Goal: Task Accomplishment & Management: Complete application form

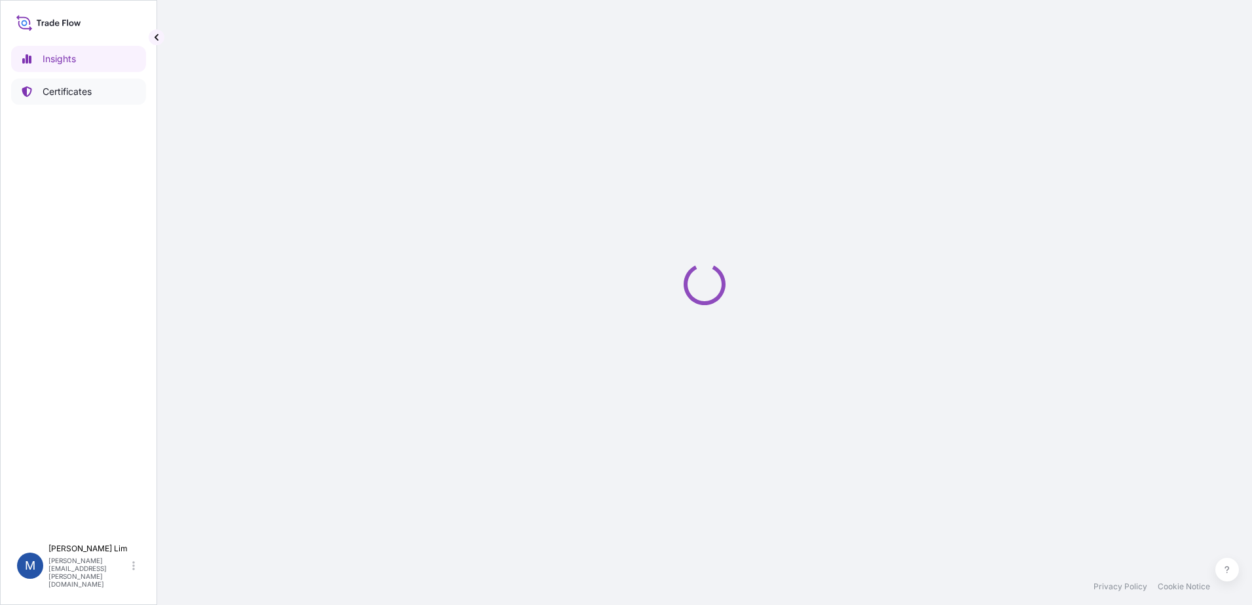
click at [65, 98] on link "Certificates" at bounding box center [78, 92] width 135 height 26
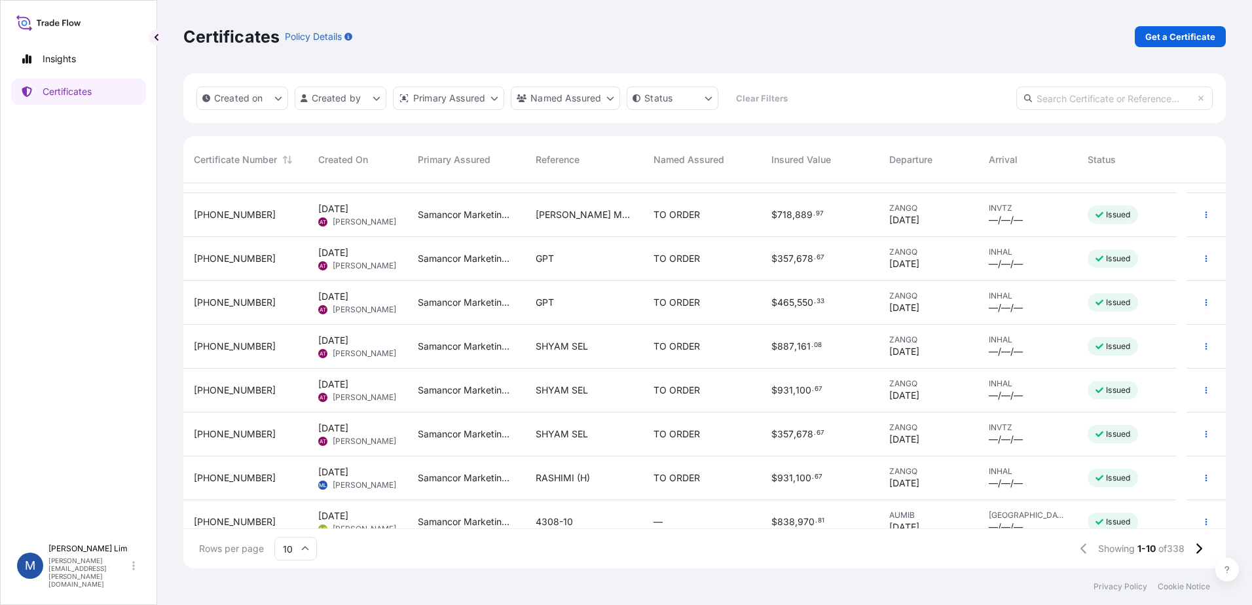
scroll to position [65, 0]
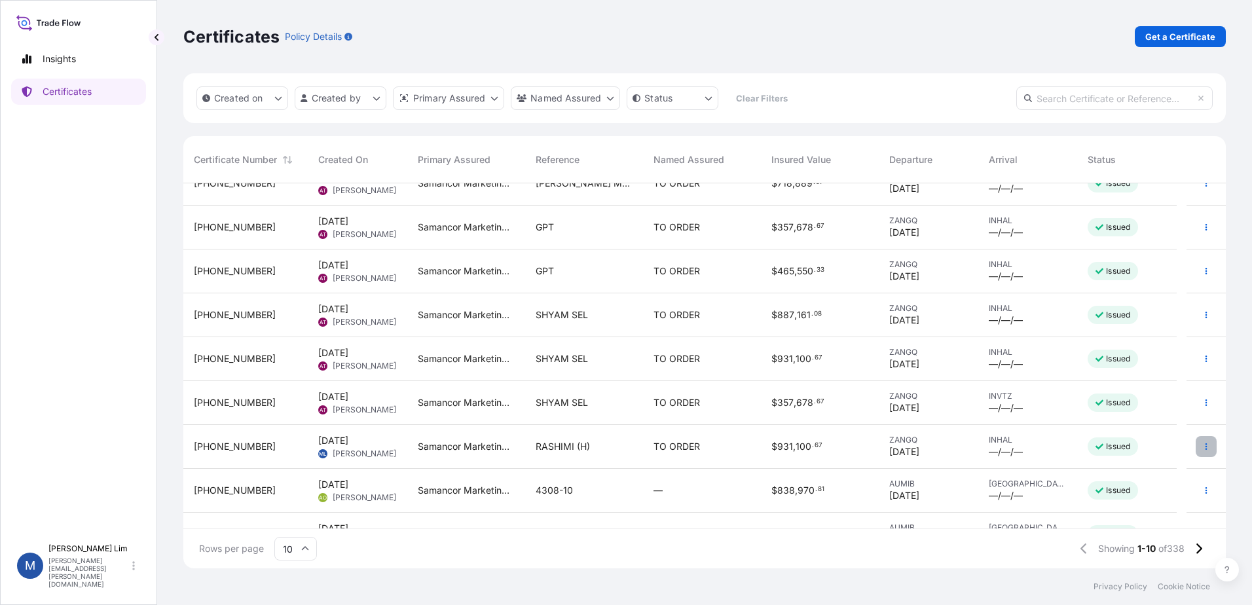
click at [1202, 447] on icon "button" at bounding box center [1206, 447] width 8 height 8
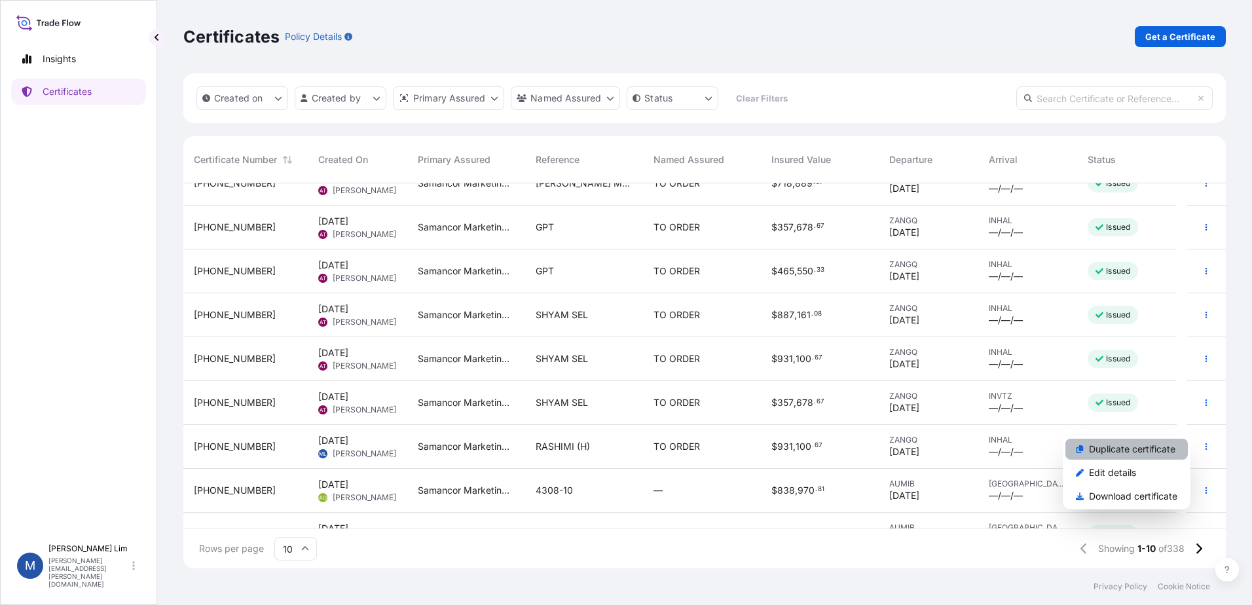
click at [1124, 449] on p "Duplicate certificate" at bounding box center [1132, 449] width 86 height 13
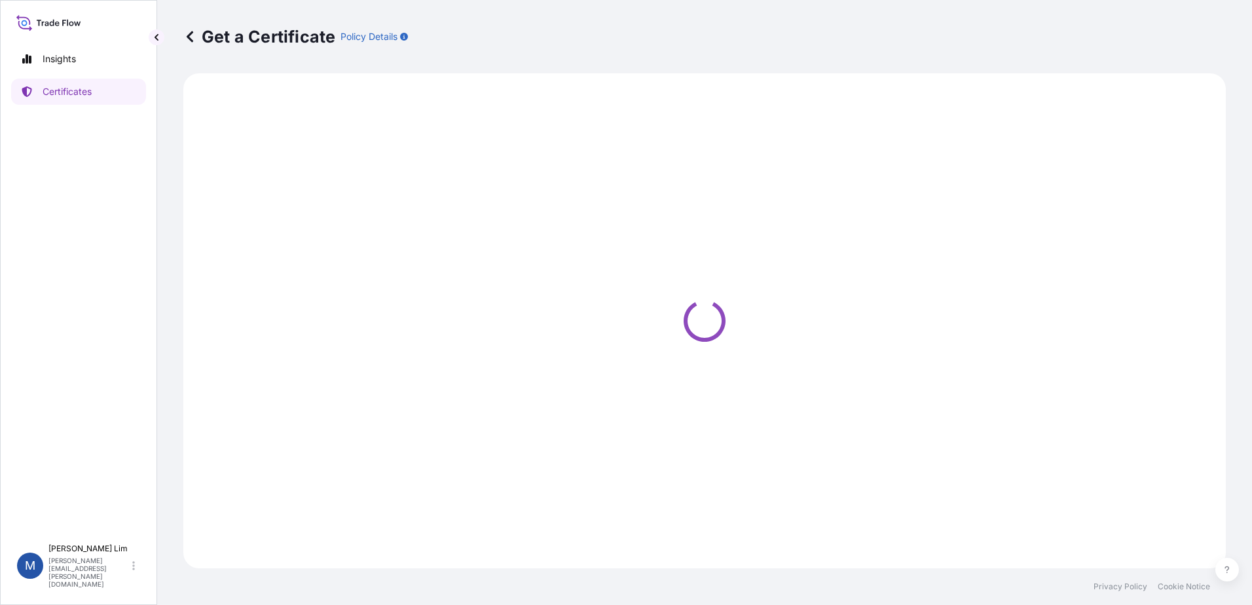
select select "Sea"
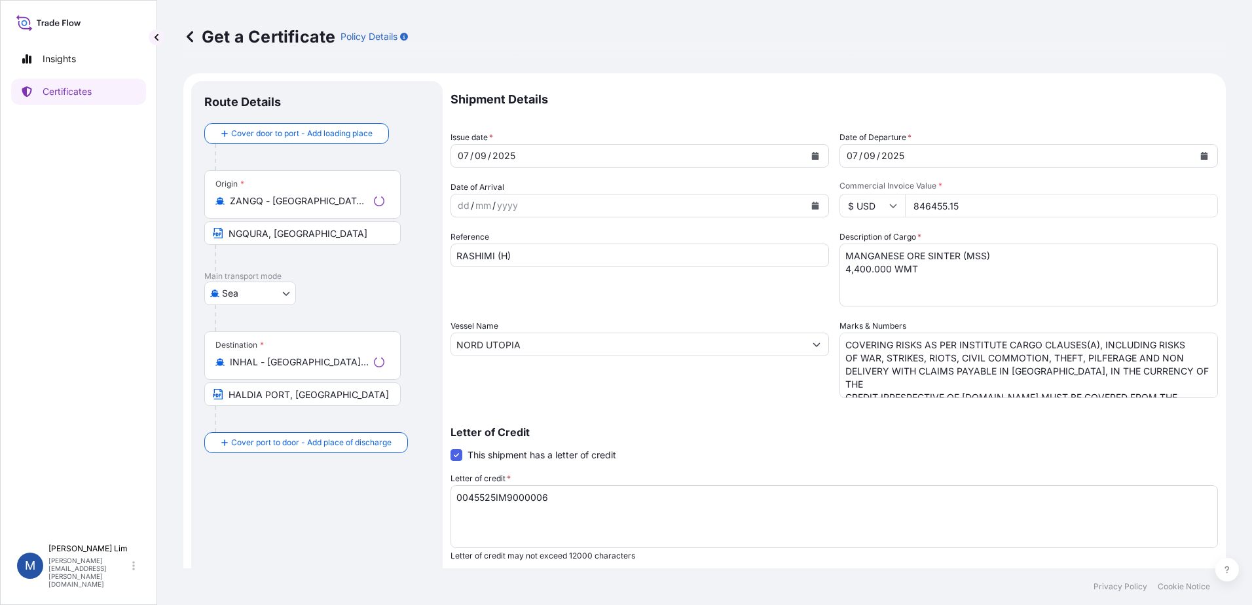
select select "31710"
drag, startPoint x: 1012, startPoint y: 198, endPoint x: 1007, endPoint y: 204, distance: 7.5
click at [1012, 198] on input "846455.15" at bounding box center [1061, 206] width 313 height 24
drag, startPoint x: 988, startPoint y: 208, endPoint x: 827, endPoint y: 209, distance: 161.7
click at [827, 209] on div "Shipment Details Issue date * 07 / 09 / 2025 Date of Departure * 07 / 09 / 2025…" at bounding box center [833, 393] width 767 height 624
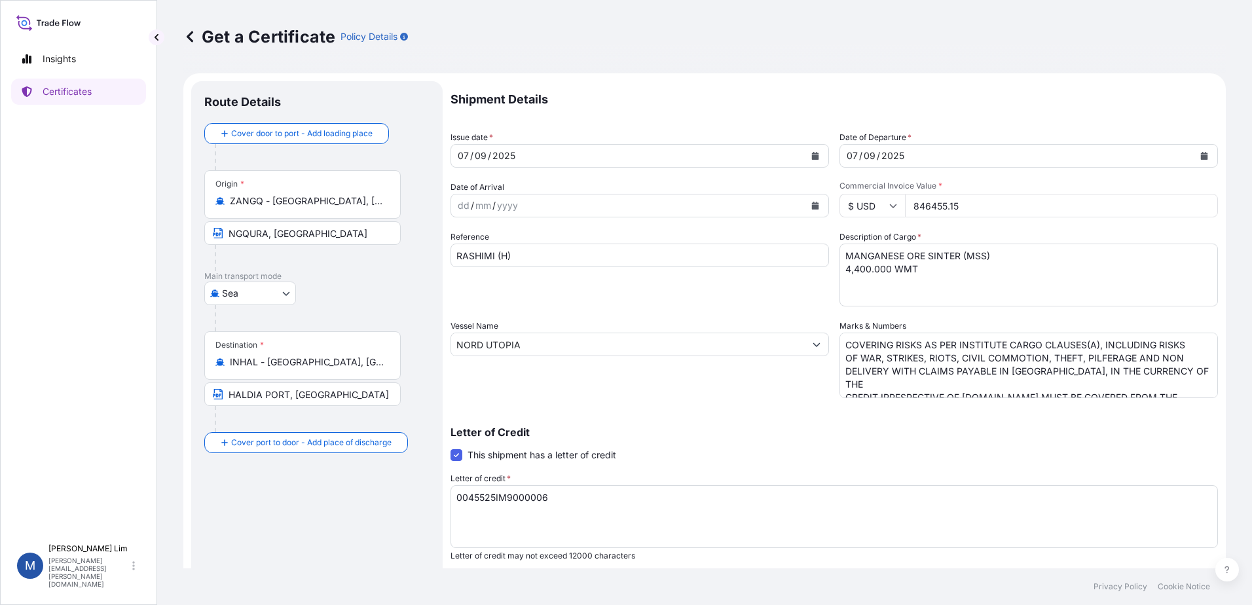
paste input "403255.04"
type input "403255.04"
click at [962, 279] on textarea "MANGANESE ORE SINTER (MSS) 4,400.000 WMT" at bounding box center [1028, 275] width 378 height 63
drag, startPoint x: 845, startPoint y: 268, endPoint x: 835, endPoint y: 268, distance: 9.8
click at [839, 268] on textarea "MANGANESE ORE SINTER (MSS) 4,400.000 WMT" at bounding box center [1028, 275] width 378 height 63
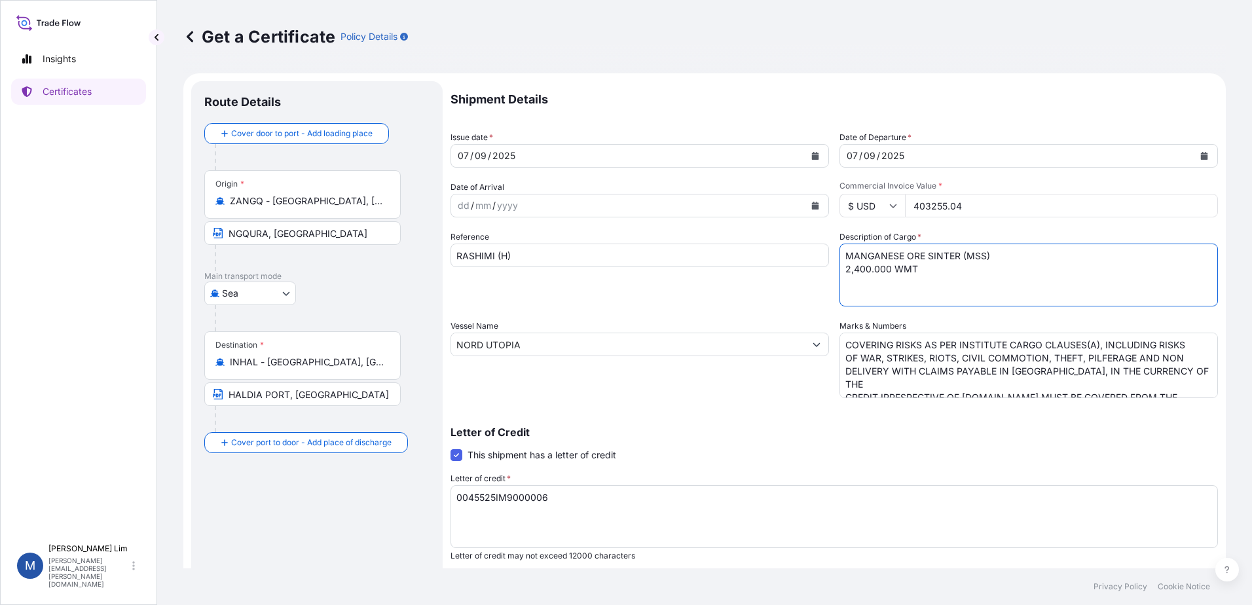
click at [853, 268] on textarea "MANGANESE ORE SINTER (MSS) 4,400.000 WMT" at bounding box center [1028, 275] width 378 height 63
type textarea "MANGANESE ORE SINTER (MSS) 2,200.000 WMT"
drag, startPoint x: 495, startPoint y: 257, endPoint x: 423, endPoint y: 250, distance: 72.4
click at [424, 250] on form "Route Details Cover door to port - Add loading place Place of loading Road / In…" at bounding box center [704, 411] width 1042 height 676
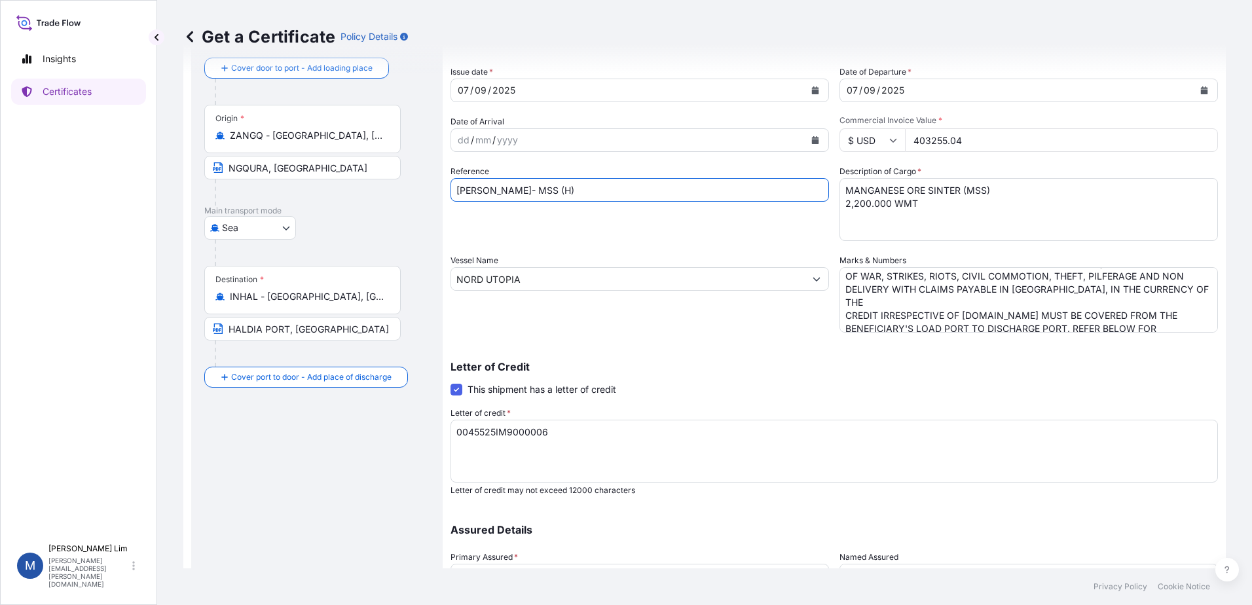
scroll to position [25, 0]
type input "SATVIK- MSS (H)"
click at [535, 460] on textarea "0045525IM9000006" at bounding box center [833, 451] width 767 height 63
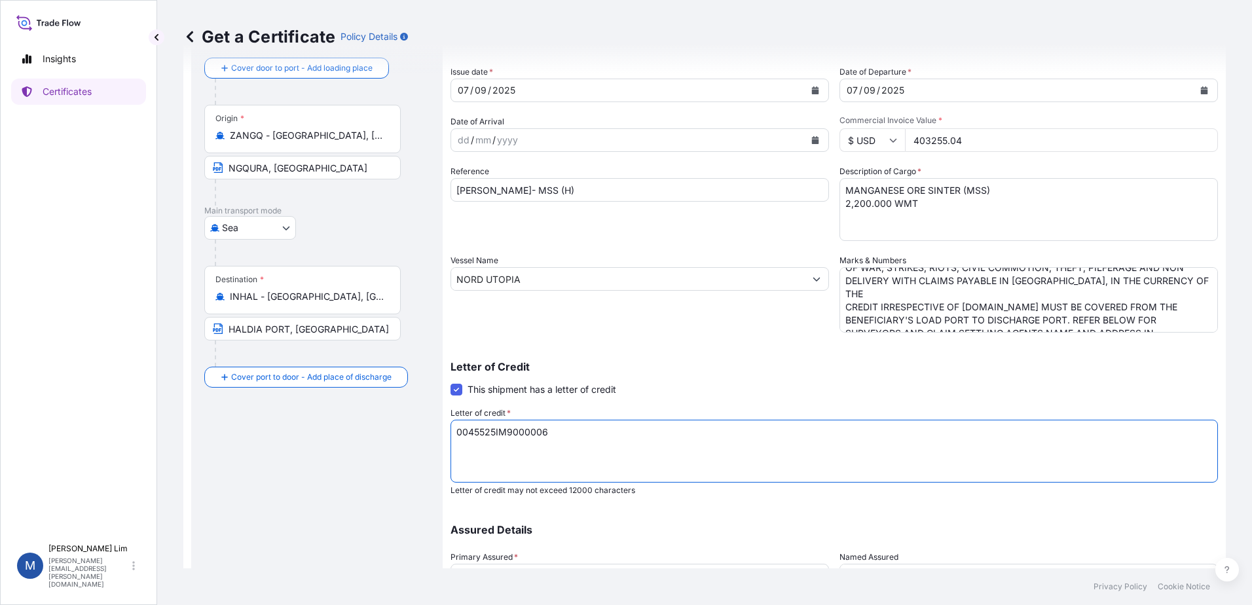
drag, startPoint x: 607, startPoint y: 427, endPoint x: 379, endPoint y: 427, distance: 227.8
click at [379, 427] on form "Route Details Cover door to port - Add loading place Place of loading Road / In…" at bounding box center [704, 346] width 1042 height 676
paste textarea "LCDPD0372501"
type textarea "LCDPD037250106"
click at [768, 334] on div "Shipment Details Issue date * 07 / 09 / 2025 Date of Departure * 07 / 09 / 2025…" at bounding box center [833, 328] width 767 height 624
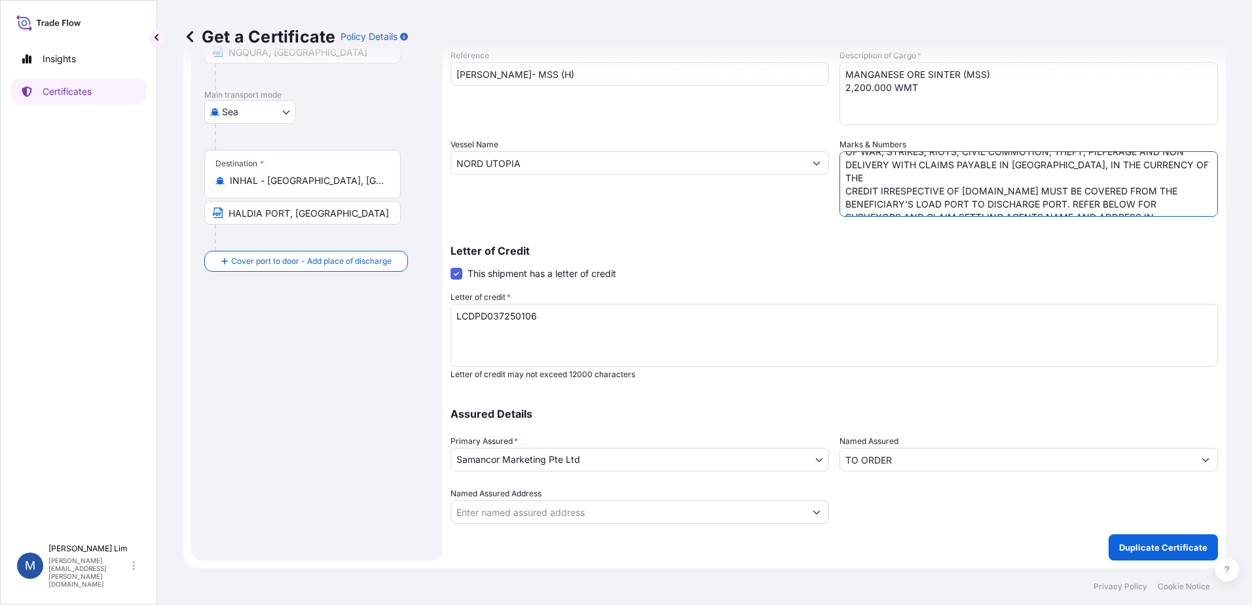
scroll to position [0, 0]
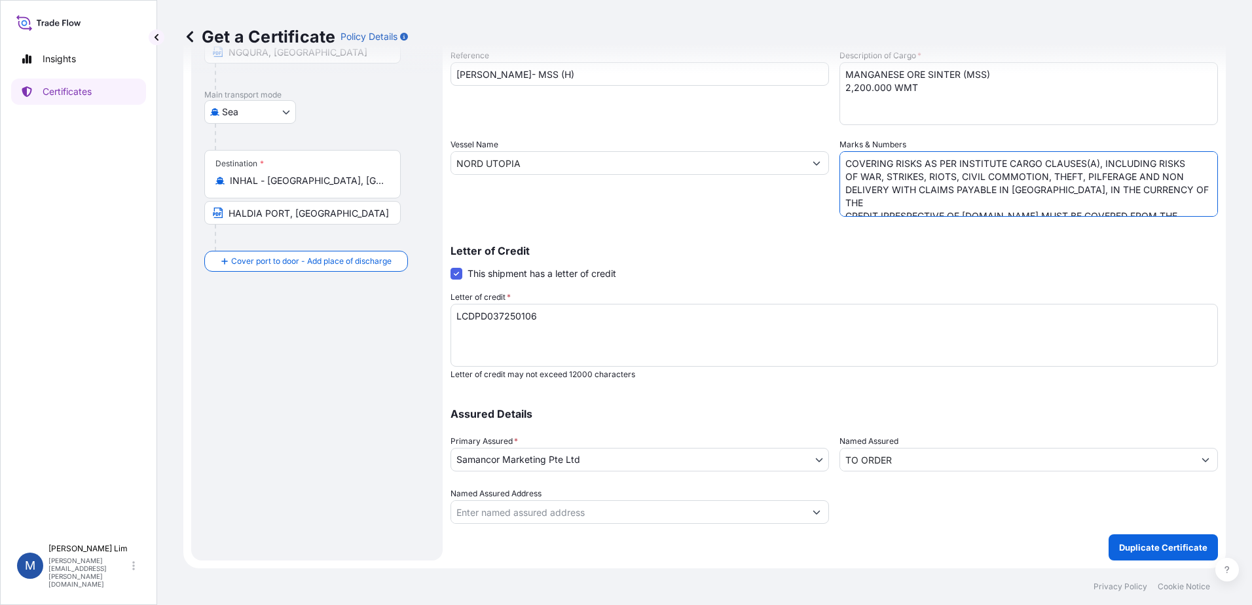
drag, startPoint x: 1179, startPoint y: 208, endPoint x: 745, endPoint y: 132, distance: 440.6
click at [745, 132] on div "Shipment Details Issue date * 07 / 09 / 2025 Date of Departure * 07 / 09 / 2025…" at bounding box center [833, 212] width 767 height 624
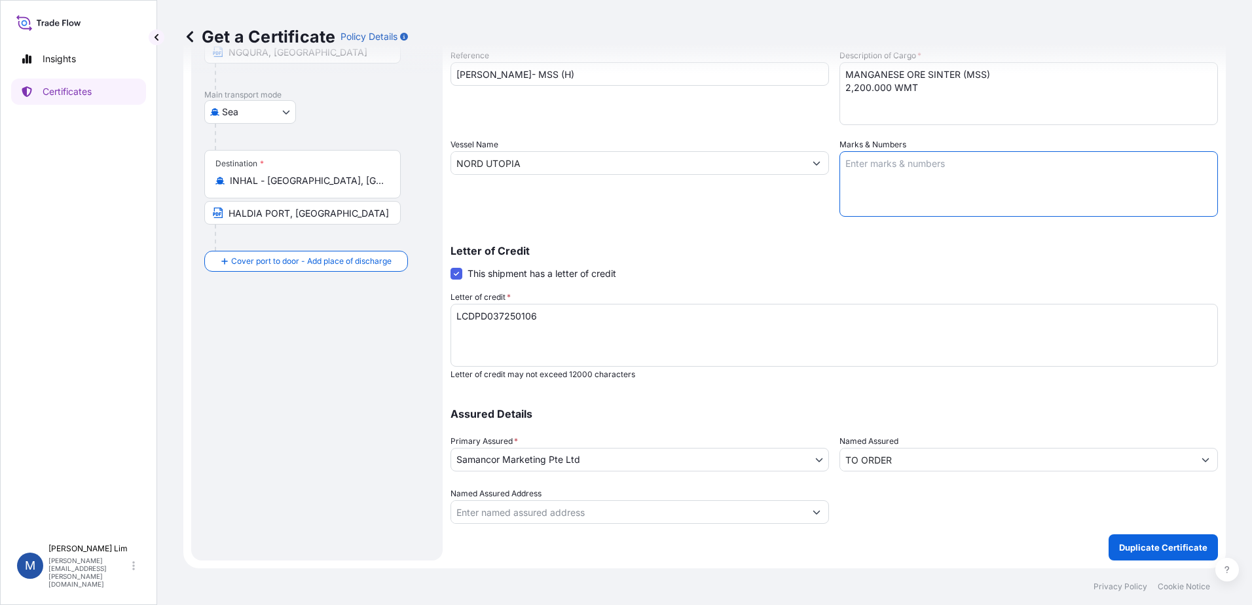
paste textarea "COVERING ALL RISKS AS PER INSTITUTE CARGO CLAUSES (A), INSTITUTE STRIKES CLAUSE…"
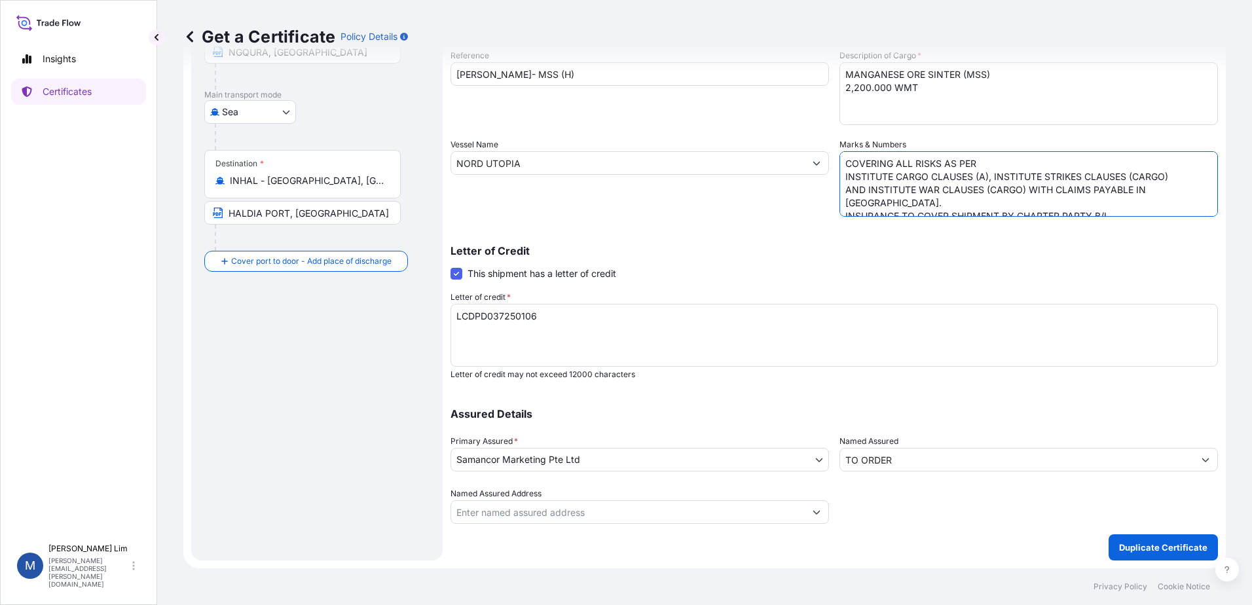
click at [981, 158] on textarea "COVERING RISKS AS PER INSTITUTE CARGO CLAUSES(A), INCLUDING RISKS OF WAR, STRIK…" at bounding box center [1028, 183] width 378 height 65
click at [983, 172] on textarea "COVERING RISKS AS PER INSTITUTE CARGO CLAUSES(A), INCLUDING RISKS OF WAR, STRIK…" at bounding box center [1028, 183] width 378 height 65
click at [983, 187] on textarea "COVERING RISKS AS PER INSTITUTE CARGO CLAUSES(A), INCLUDING RISKS OF WAR, STRIK…" at bounding box center [1028, 183] width 378 height 65
type textarea "COVERING ALL RISKS AS PER INSTITUTE CARGO CLAUSES (A), INSTITUTE STRIKES CLAUSE…"
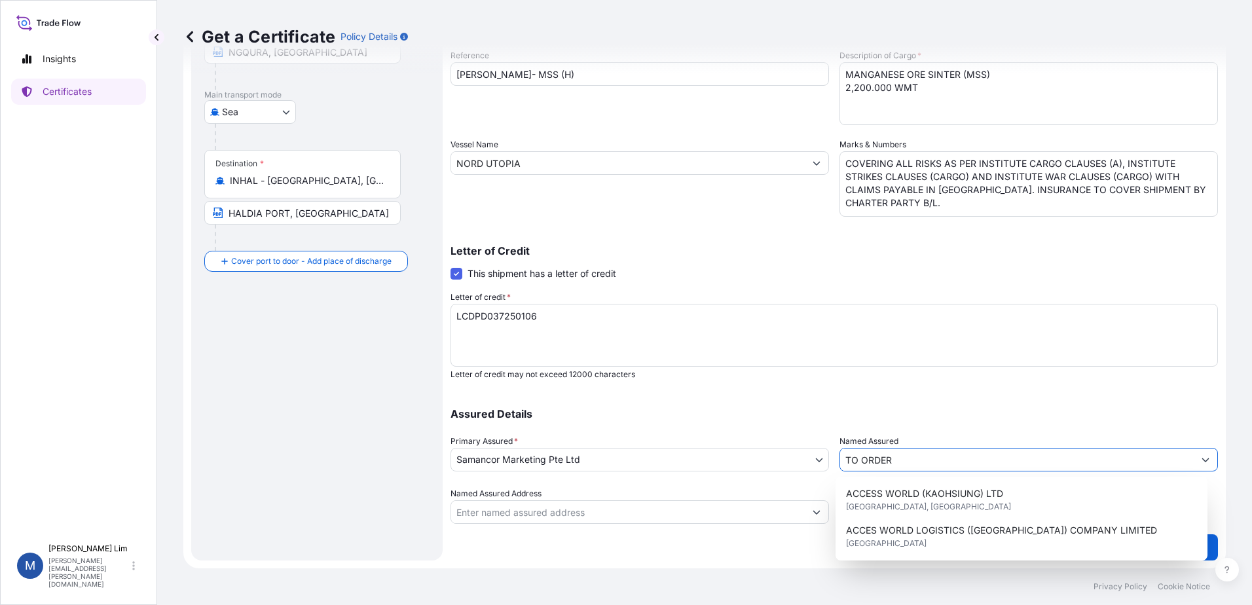
drag, startPoint x: 907, startPoint y: 463, endPoint x: 833, endPoint y: 460, distance: 73.4
click at [833, 460] on div "Assured Details Primary Assured * Samancor Marketing Pte Ltd Groote Eylandt Min…" at bounding box center [833, 458] width 767 height 131
click at [827, 386] on div "Shipment Details Issue date * 07 / 09 / 2025 Date of Departure * 07 / 09 / 2025…" at bounding box center [833, 212] width 767 height 624
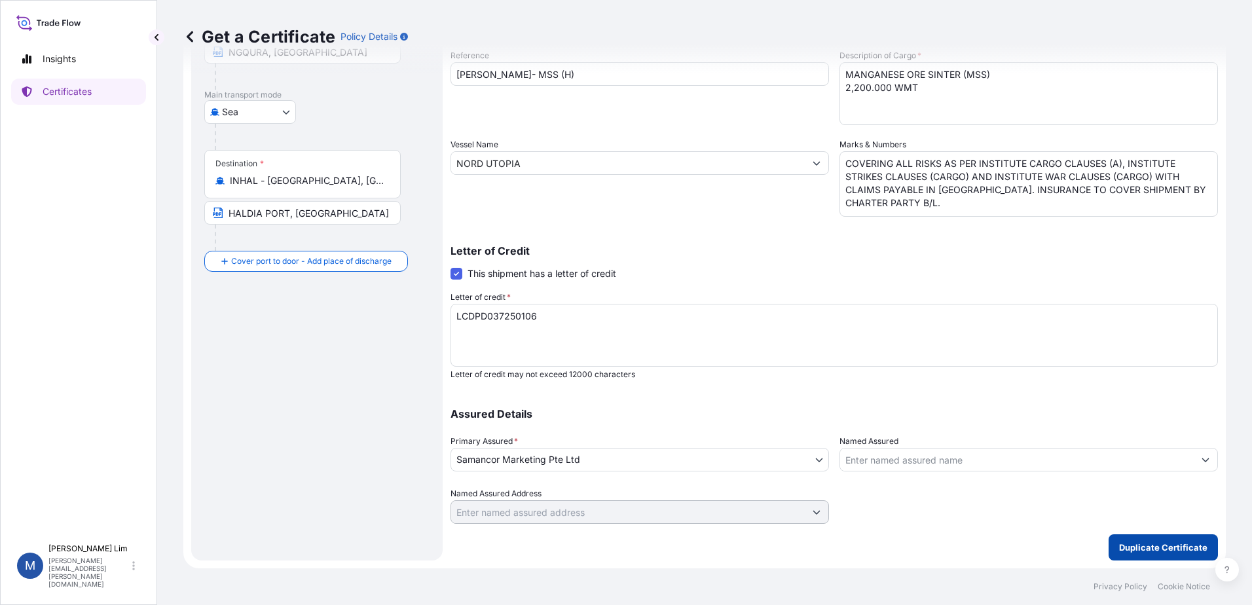
click at [1142, 551] on p "Duplicate Certificate" at bounding box center [1163, 547] width 88 height 13
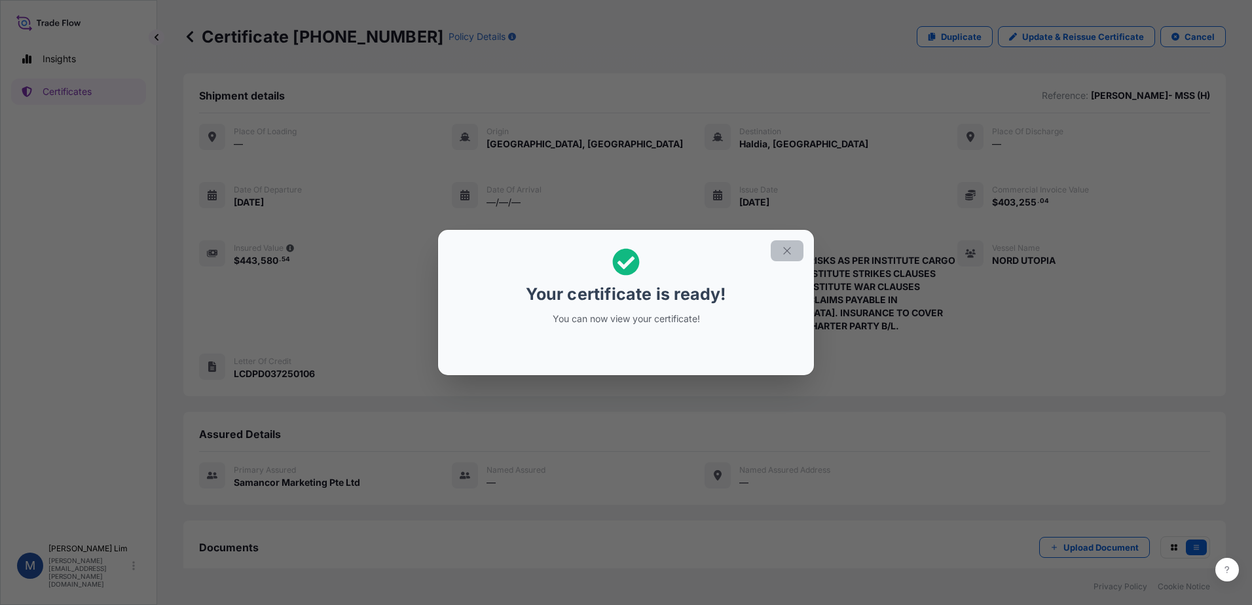
click at [782, 248] on icon "button" at bounding box center [787, 251] width 12 height 12
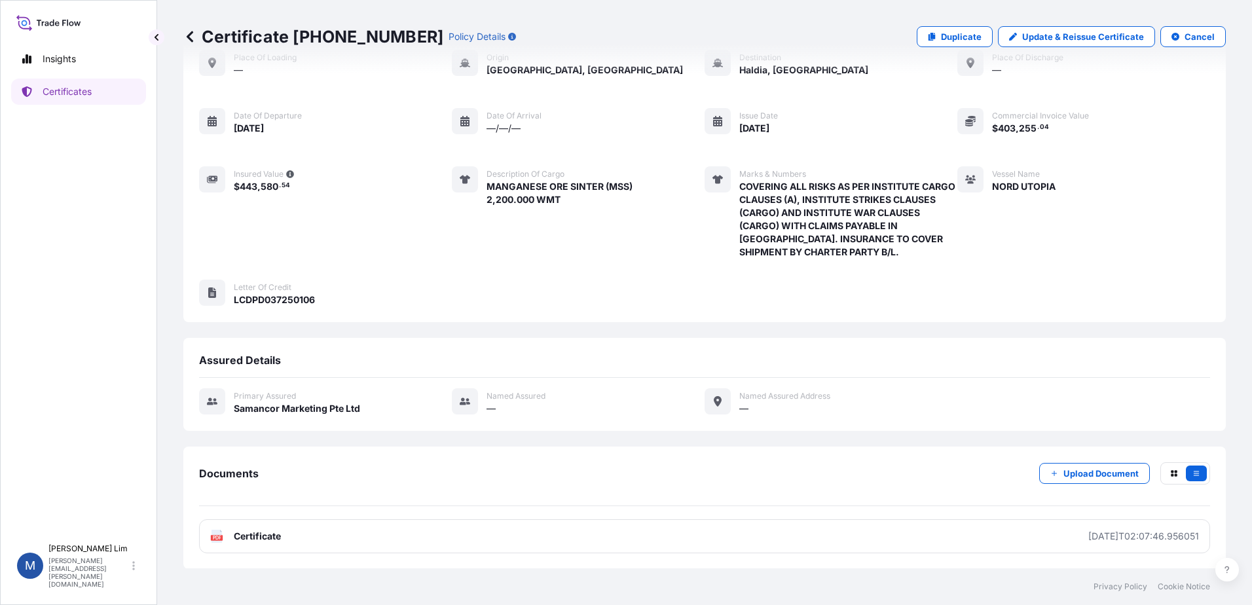
scroll to position [75, 0]
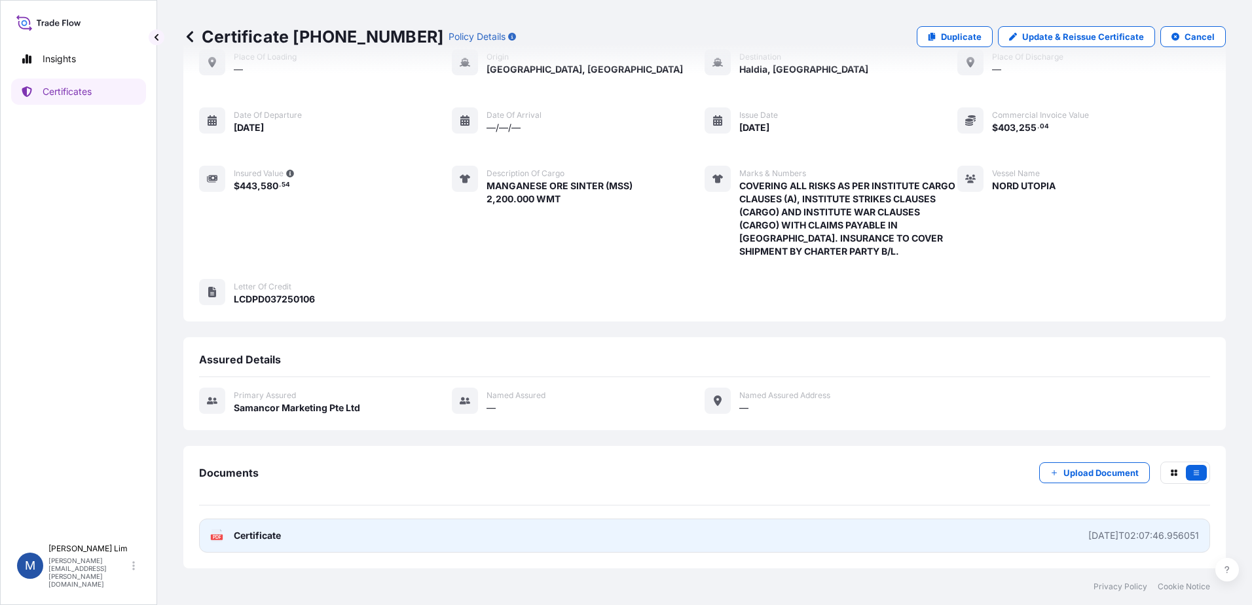
click at [575, 535] on link "PDF Certificate 2025-09-09T02:07:46.956051" at bounding box center [704, 535] width 1011 height 34
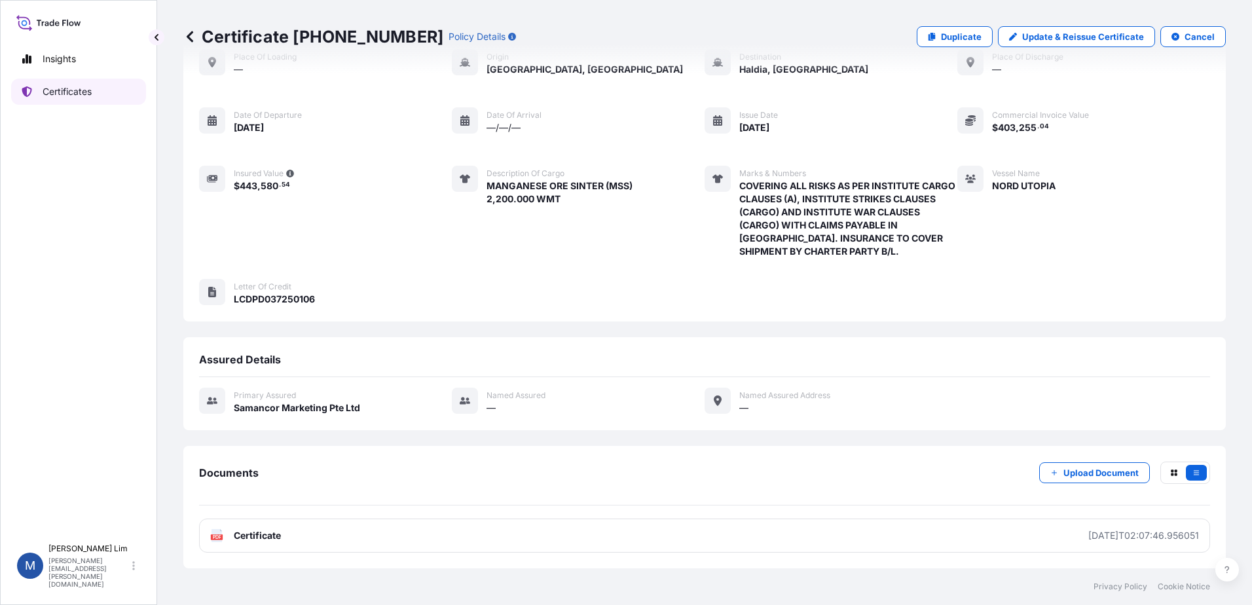
click at [67, 87] on p "Certificates" at bounding box center [67, 91] width 49 height 13
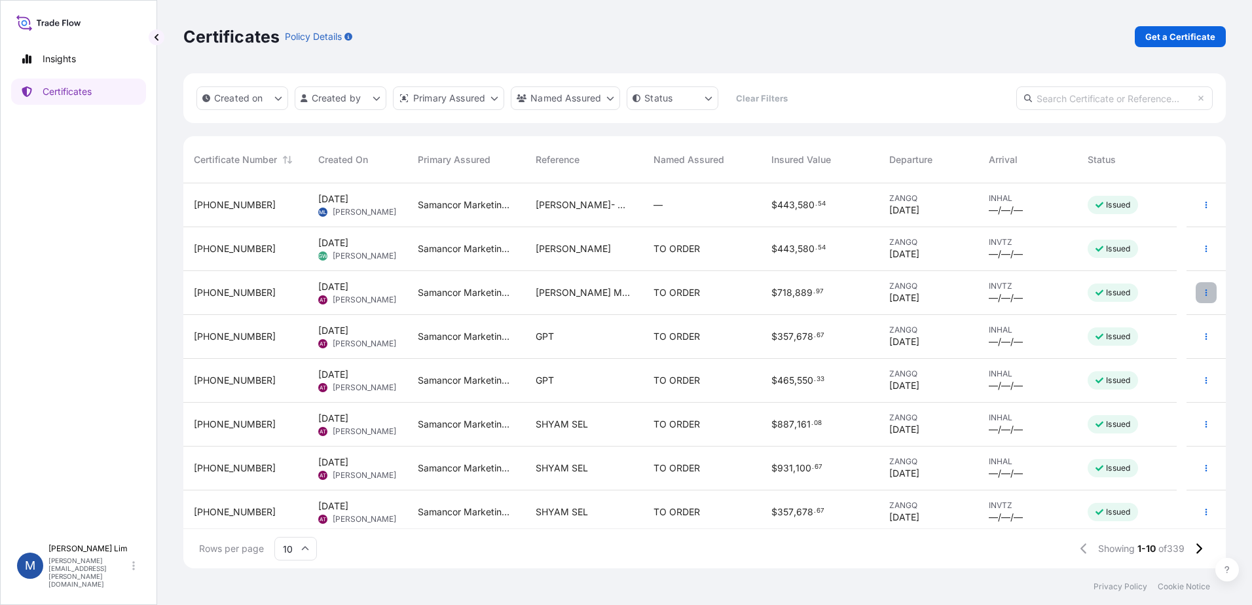
click at [1195, 292] on button "button" at bounding box center [1205, 292] width 21 height 21
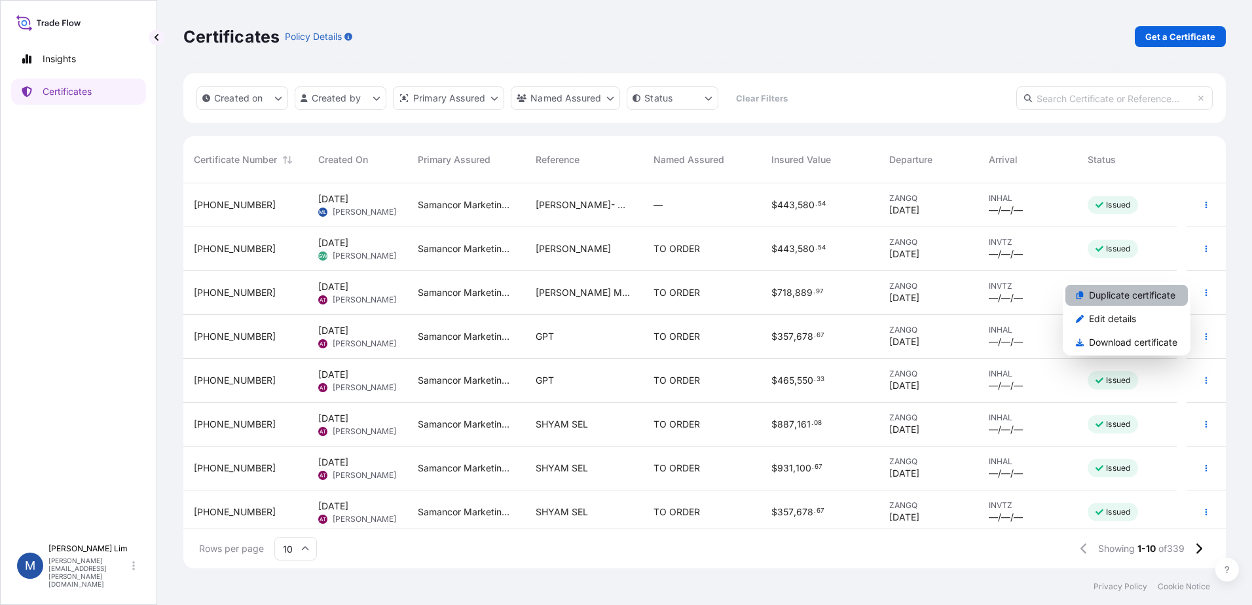
click at [1140, 298] on p "Duplicate certificate" at bounding box center [1132, 295] width 86 height 13
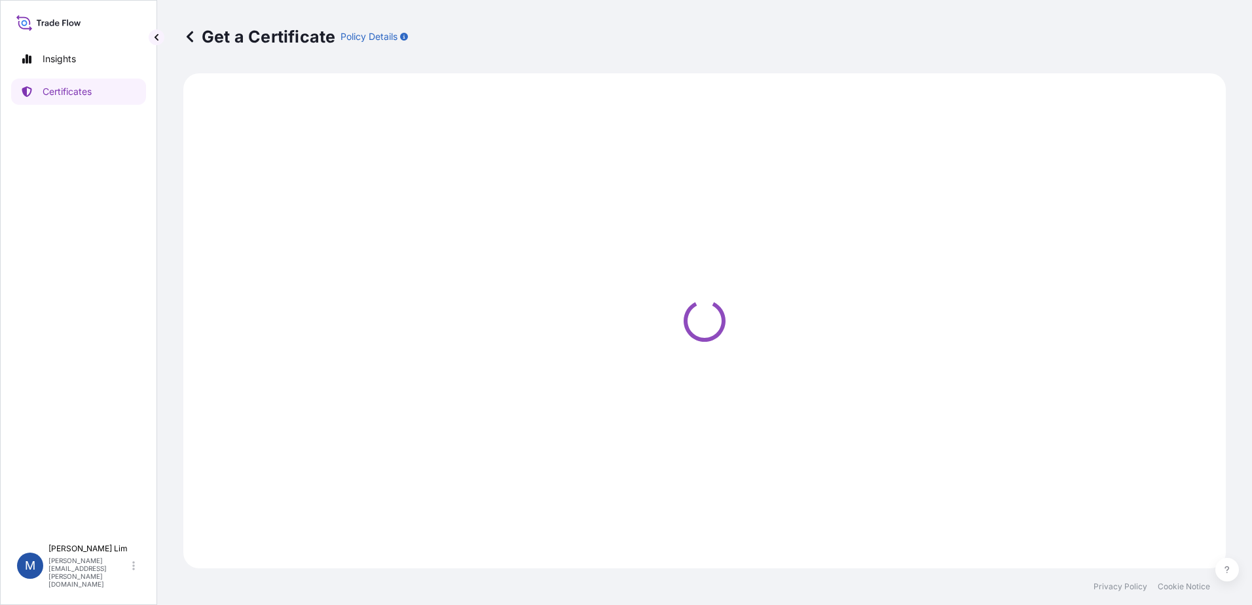
select select "Sea"
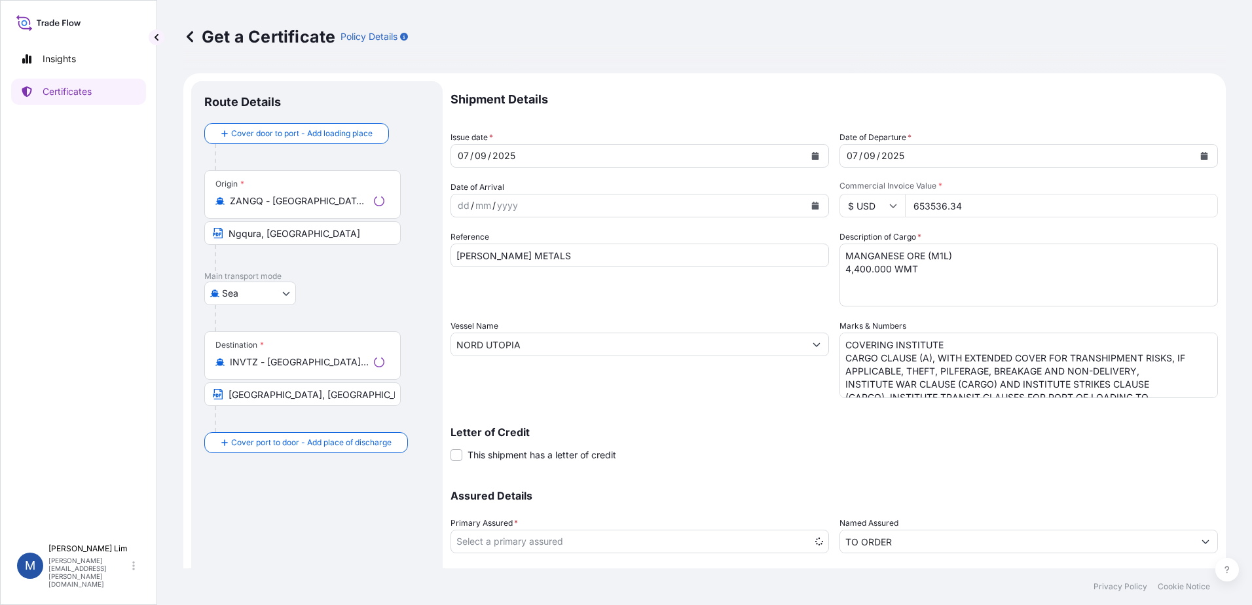
select select "31710"
click at [991, 206] on input "653536.34" at bounding box center [1061, 206] width 313 height 24
drag, startPoint x: 982, startPoint y: 203, endPoint x: 866, endPoint y: 208, distance: 116.0
click at [866, 208] on div "$ USD 653536.34" at bounding box center [1028, 206] width 378 height 24
paste input "488947.95"
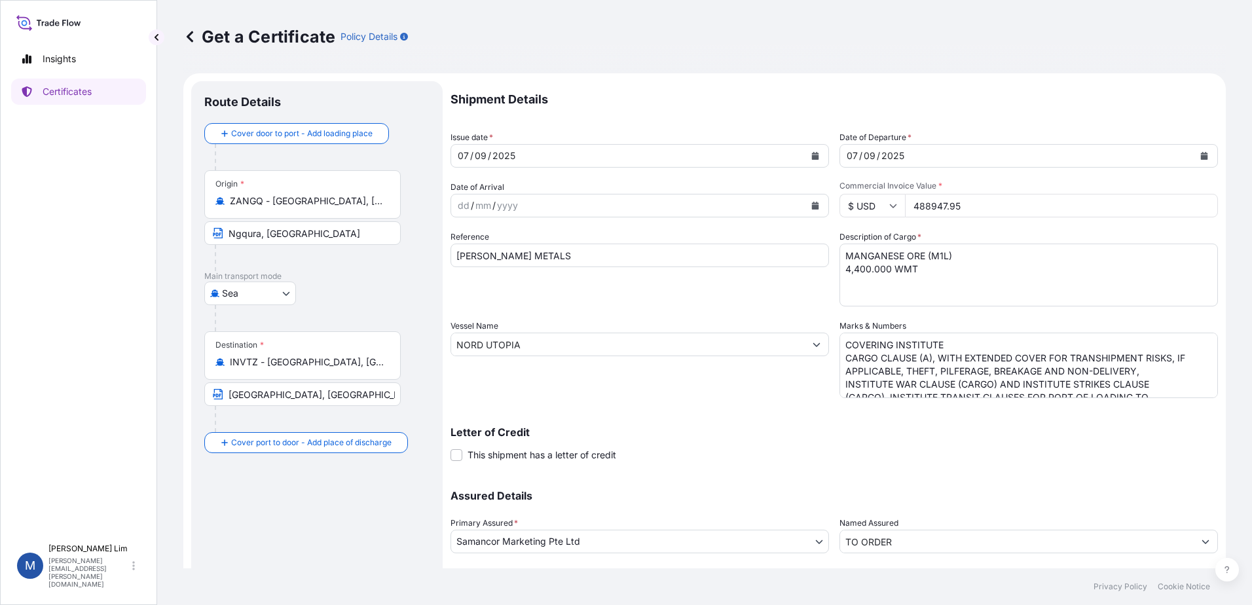
type input "488947.95"
click at [925, 276] on textarea "MANGANESE ORE (M1L) 4,400.000 WMT" at bounding box center [1028, 275] width 378 height 63
click at [839, 270] on textarea "MANGANESE ORE (M1L) 4,400.000 WMT" at bounding box center [1028, 275] width 378 height 63
click at [855, 268] on textarea "MANGANESE ORE (M1L) 4,400.000 WMT" at bounding box center [1028, 275] width 378 height 63
type textarea "MANGANESE ORE (M1L) 3,300.000 WMT"
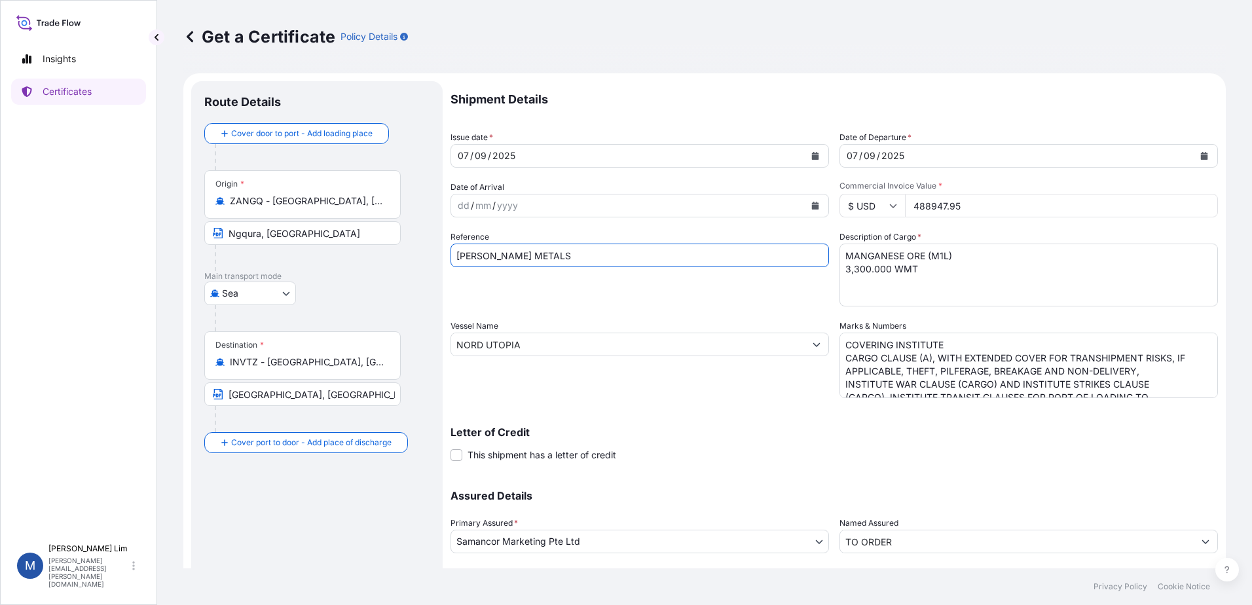
drag, startPoint x: 575, startPoint y: 253, endPoint x: 386, endPoint y: 257, distance: 189.2
click at [386, 257] on form "Route Details Cover door to port - Add loading place Place of loading Road / In…" at bounding box center [704, 361] width 1042 height 577
type input "SATVIK - M1L"
click at [739, 423] on div "Letter of Credit This shipment has a letter of credit Letter of credit * Letter…" at bounding box center [833, 436] width 767 height 50
click at [456, 455] on span at bounding box center [456, 455] width 12 height 12
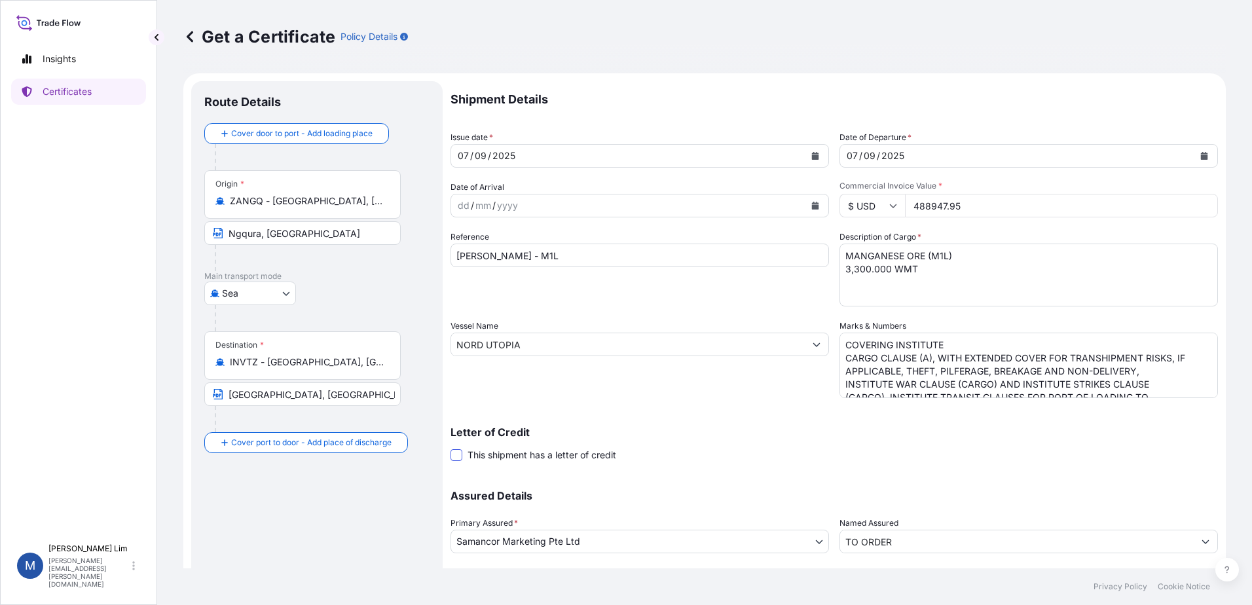
click at [450, 448] on input "This shipment has a letter of credit" at bounding box center [450, 448] width 0 height 0
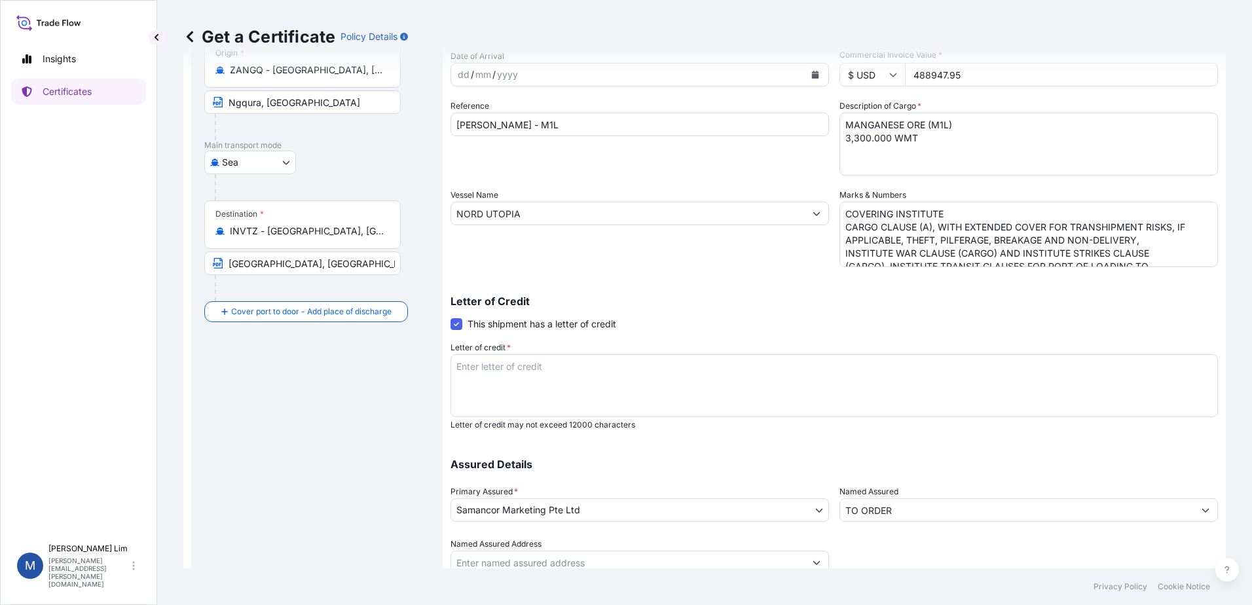
scroll to position [181, 0]
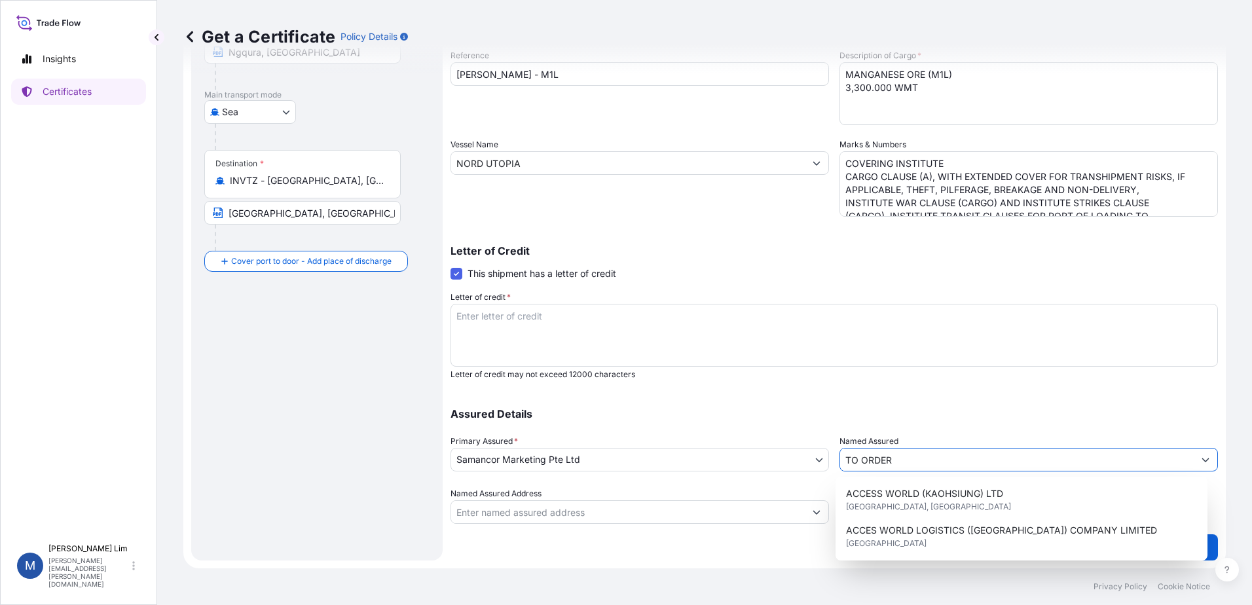
drag, startPoint x: 905, startPoint y: 462, endPoint x: 781, endPoint y: 453, distance: 124.7
click at [781, 453] on div "Assured Details Primary Assured * Samancor Marketing Pte Ltd Groote Eylandt Min…" at bounding box center [833, 458] width 767 height 131
click at [846, 380] on div "Shipment Details Issue date * 07 / 09 / 2025 Date of Departure * 07 / 09 / 2025…" at bounding box center [833, 212] width 767 height 624
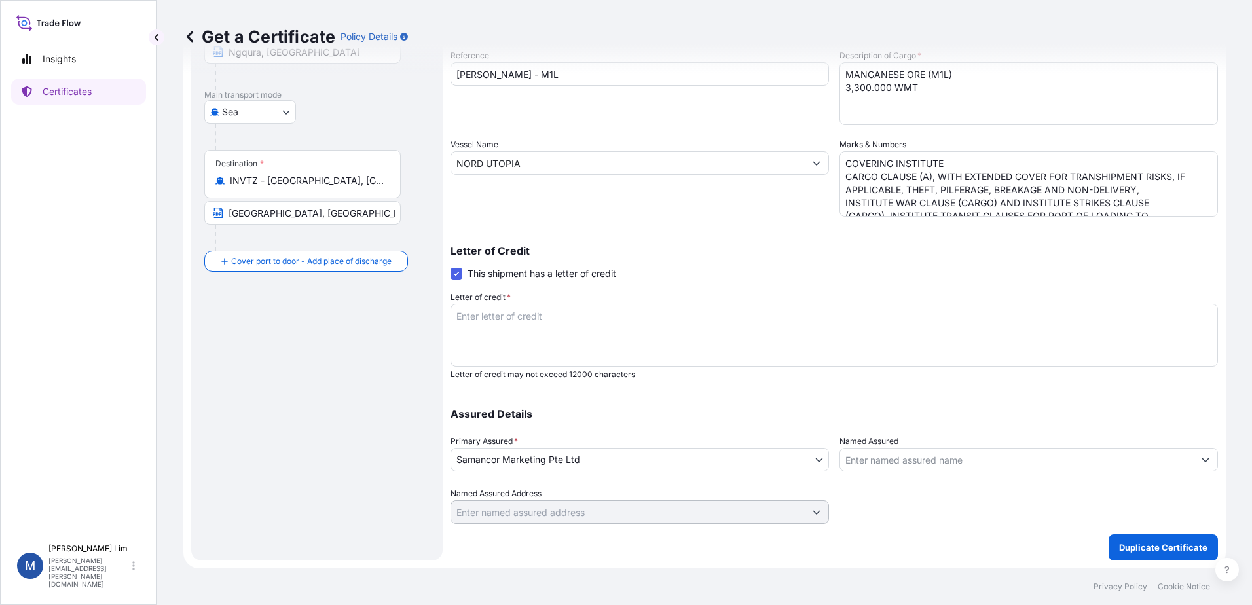
click at [1008, 189] on textarea "COVERING INSTITUTE CARGO CLAUSE (A), WITH EXTENDED COVER FOR TRANSHIPMENT RISKS…" at bounding box center [1028, 183] width 378 height 65
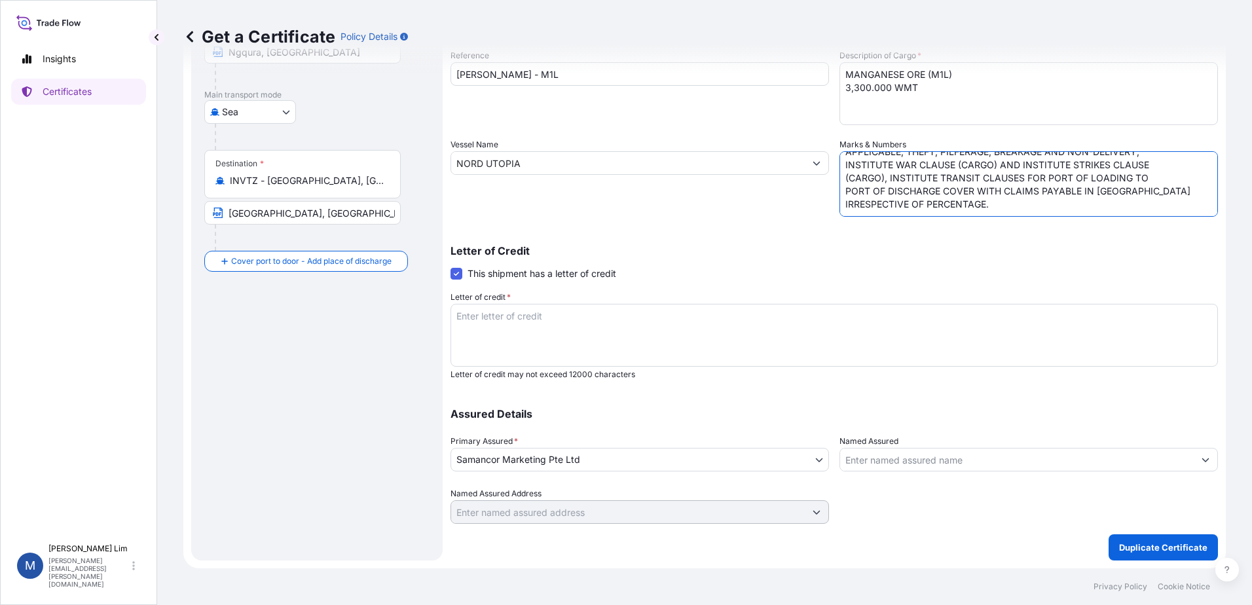
scroll to position [0, 0]
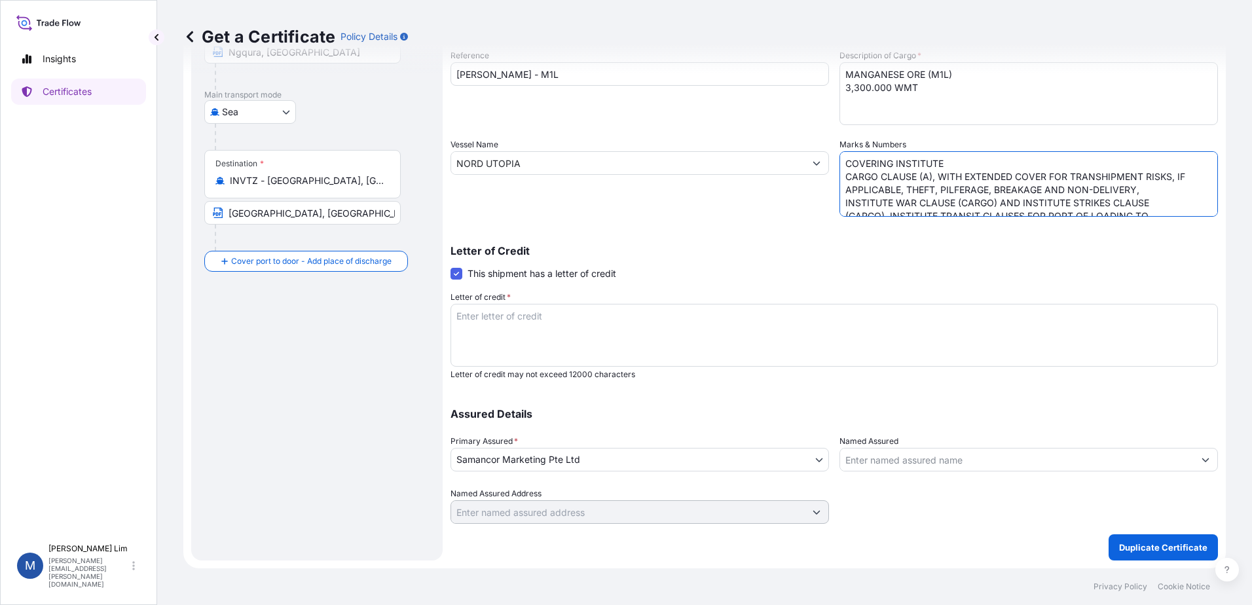
drag, startPoint x: 933, startPoint y: 204, endPoint x: 779, endPoint y: 83, distance: 196.3
click at [779, 83] on div "Shipment Details Issue date * 07 / 09 / 2025 Date of Departure * 07 / 09 / 2025…" at bounding box center [833, 212] width 767 height 624
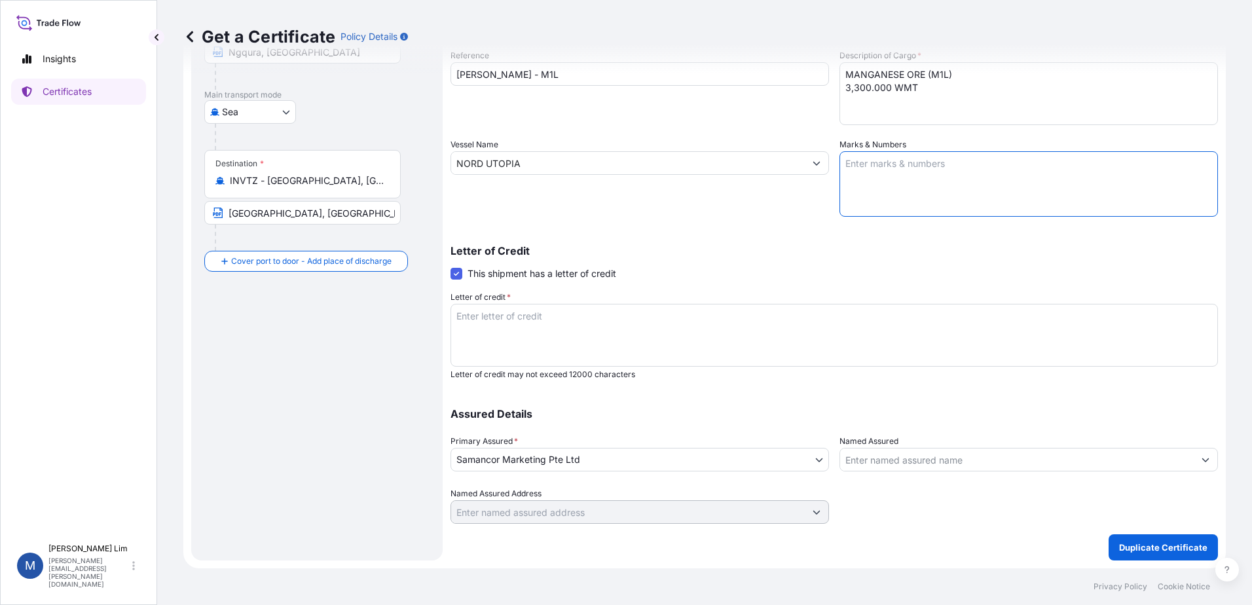
paste textarea "COVERING ALL RISKS AS PER INSTITUTE CARGO CLAUSES (A), INSTITUTE STRIKES CLAUSE…"
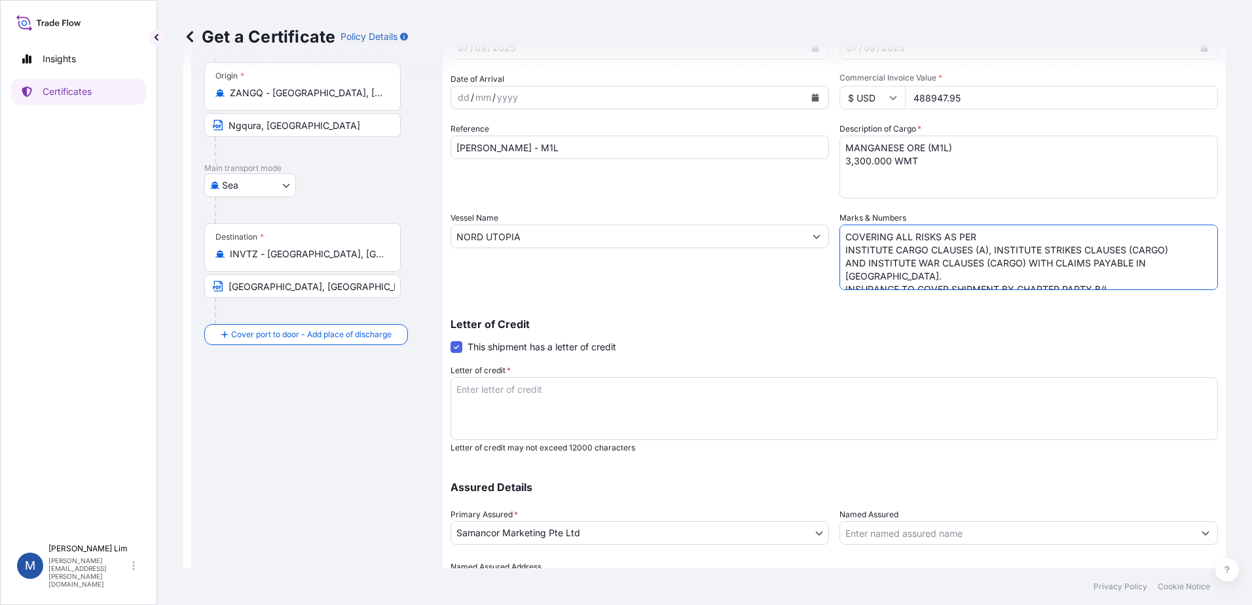
scroll to position [131, 0]
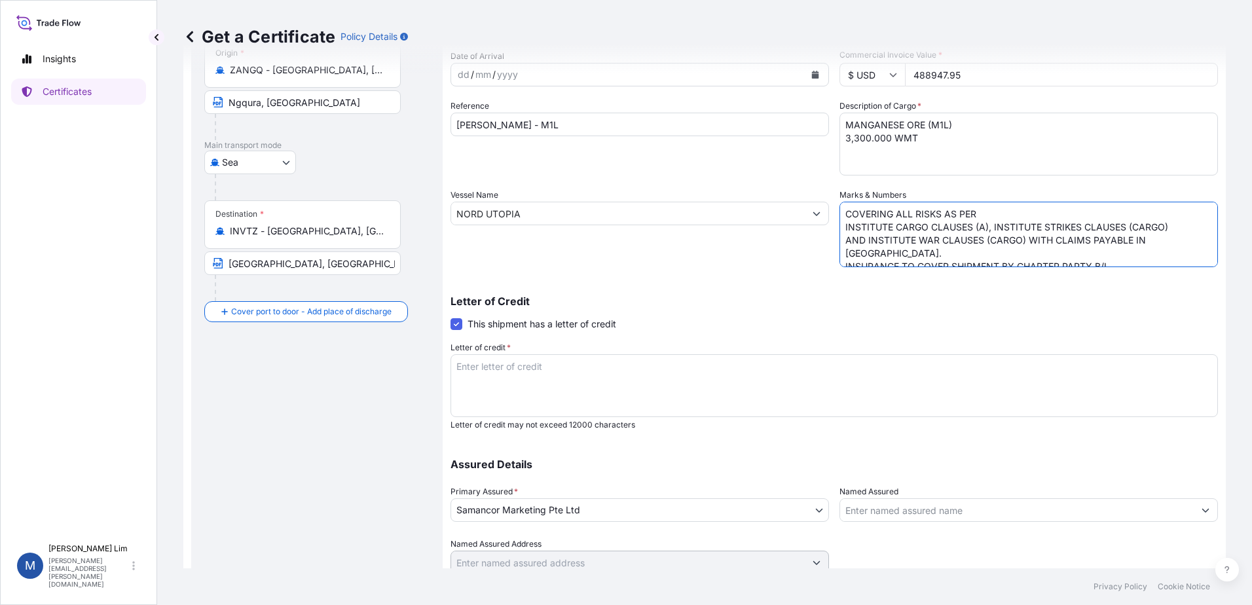
type textarea "COVERING ALL RISKS AS PER INSTITUTE CARGO CLAUSES (A), INSTITUTE STRIKES CLAUSE…"
click at [555, 397] on textarea "Letter of credit *" at bounding box center [833, 385] width 767 height 63
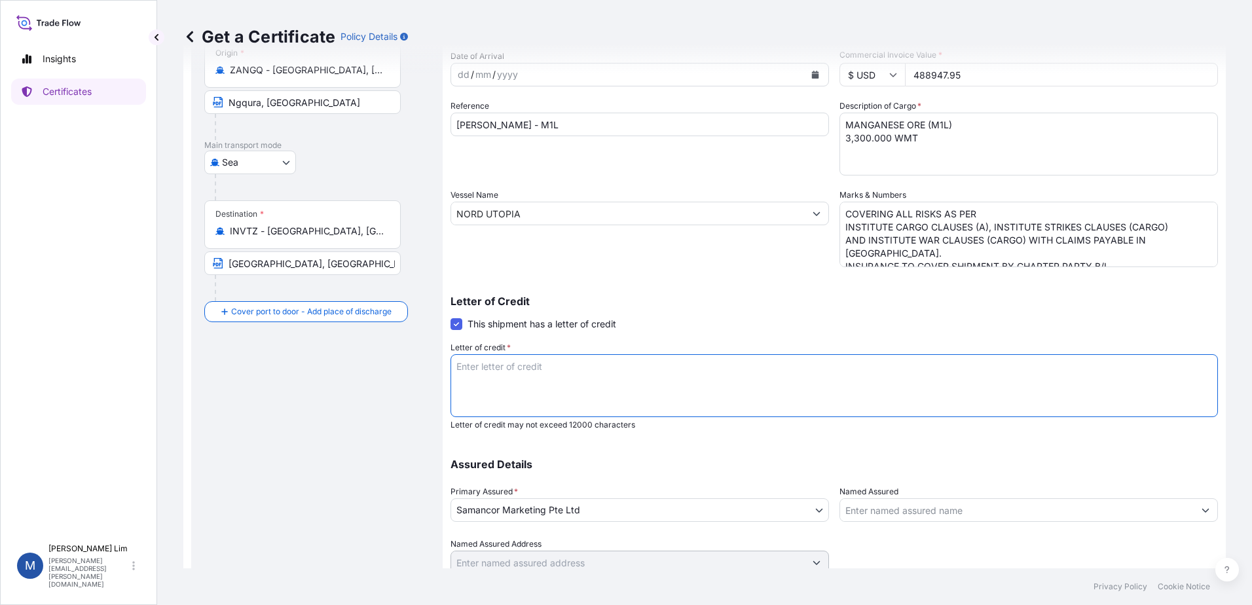
paste textarea "LCDPD037250109"
type textarea "LCDPD037250109"
click at [721, 283] on div "Letter of Credit This shipment has a letter of credit Letter of credit * LCDPD0…" at bounding box center [833, 355] width 767 height 150
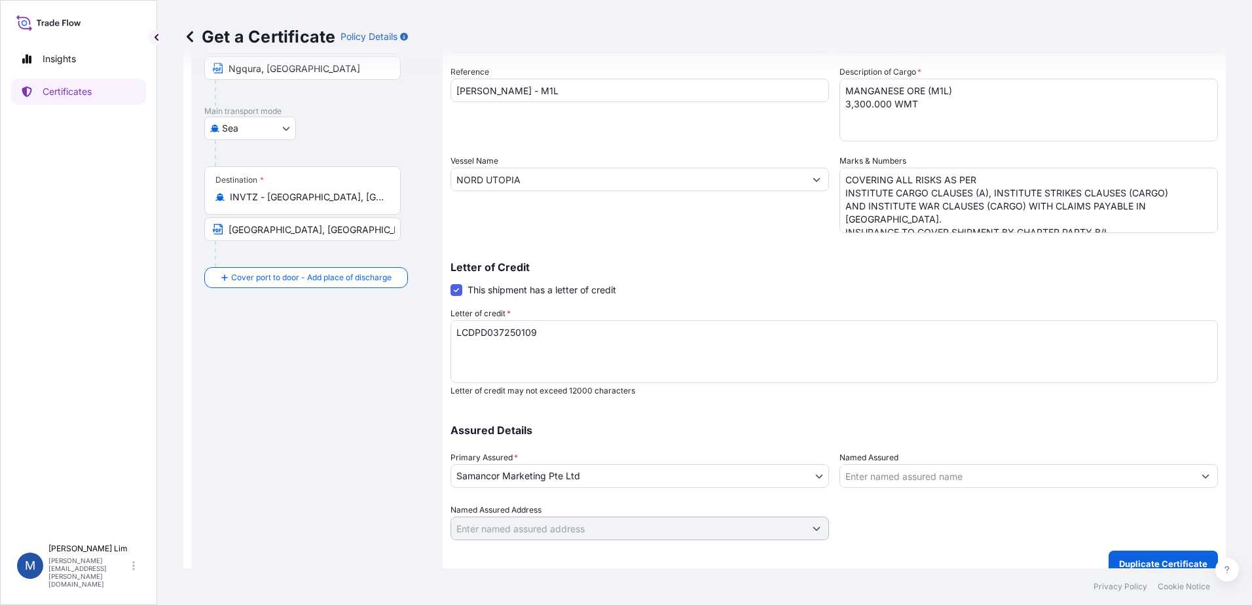
scroll to position [181, 0]
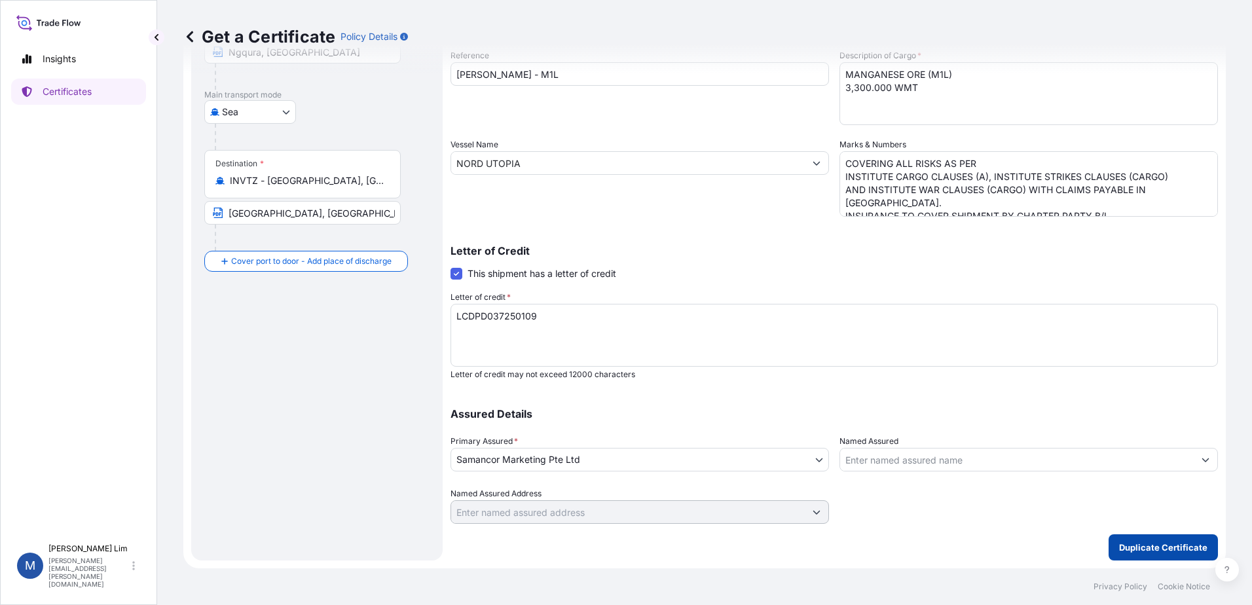
click at [1144, 540] on button "Duplicate Certificate" at bounding box center [1162, 547] width 109 height 26
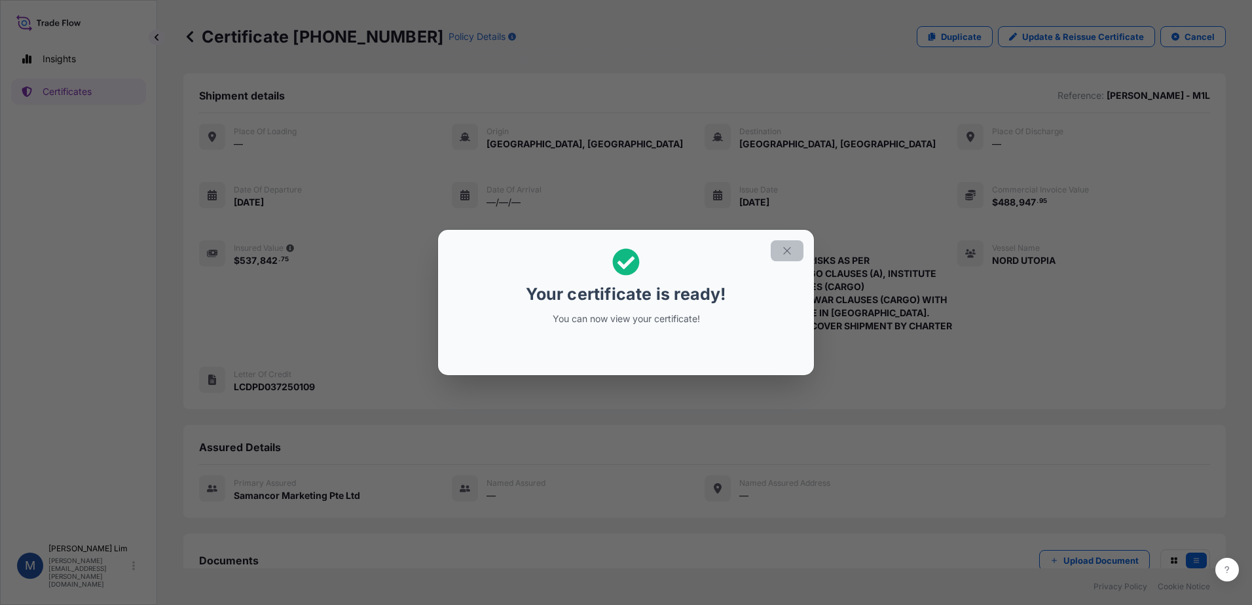
click at [788, 247] on icon "button" at bounding box center [787, 251] width 12 height 12
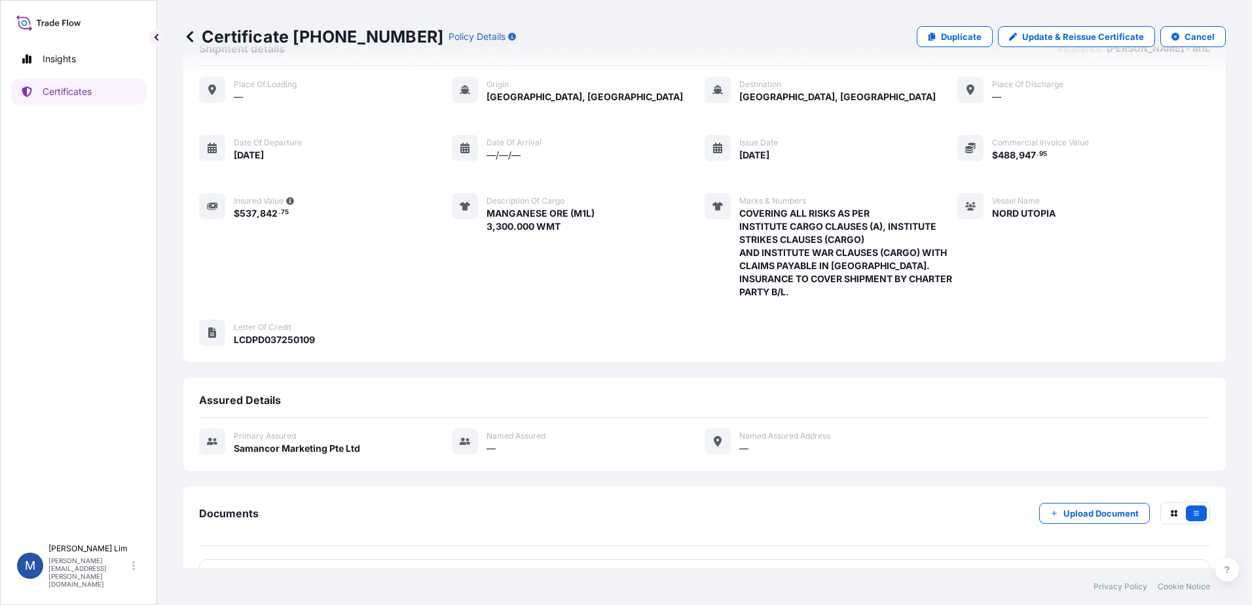
scroll to position [88, 0]
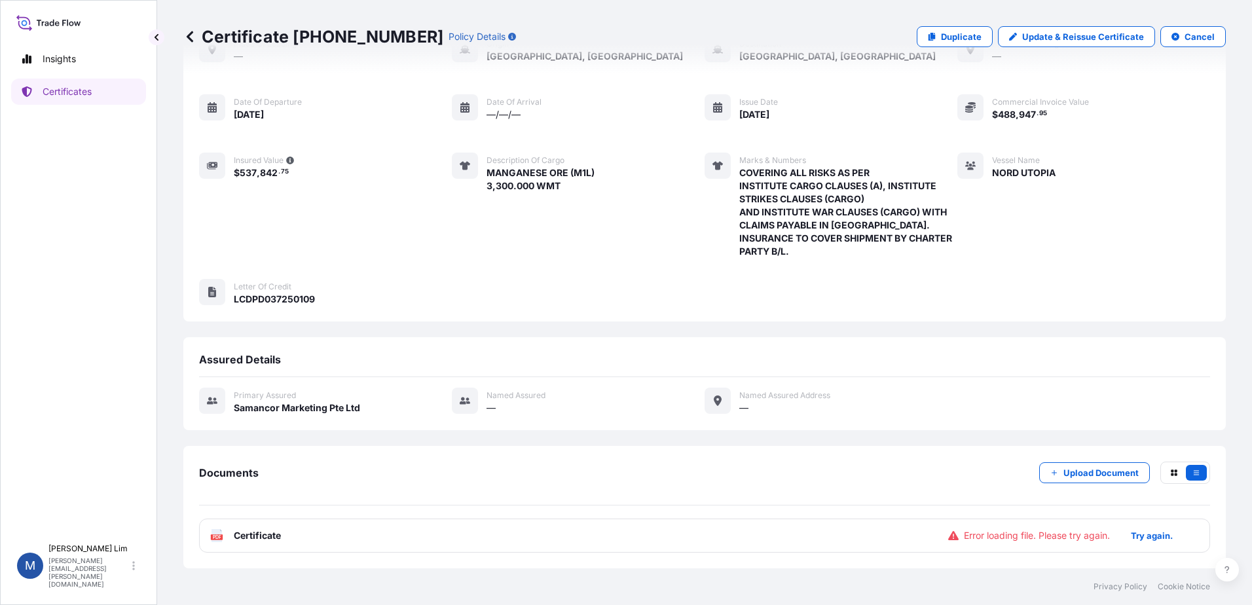
click at [486, 531] on div "PDF Certificate Error loading file. Please try again. Try again." at bounding box center [704, 535] width 1011 height 34
click at [1136, 543] on button "Try again." at bounding box center [1151, 535] width 73 height 21
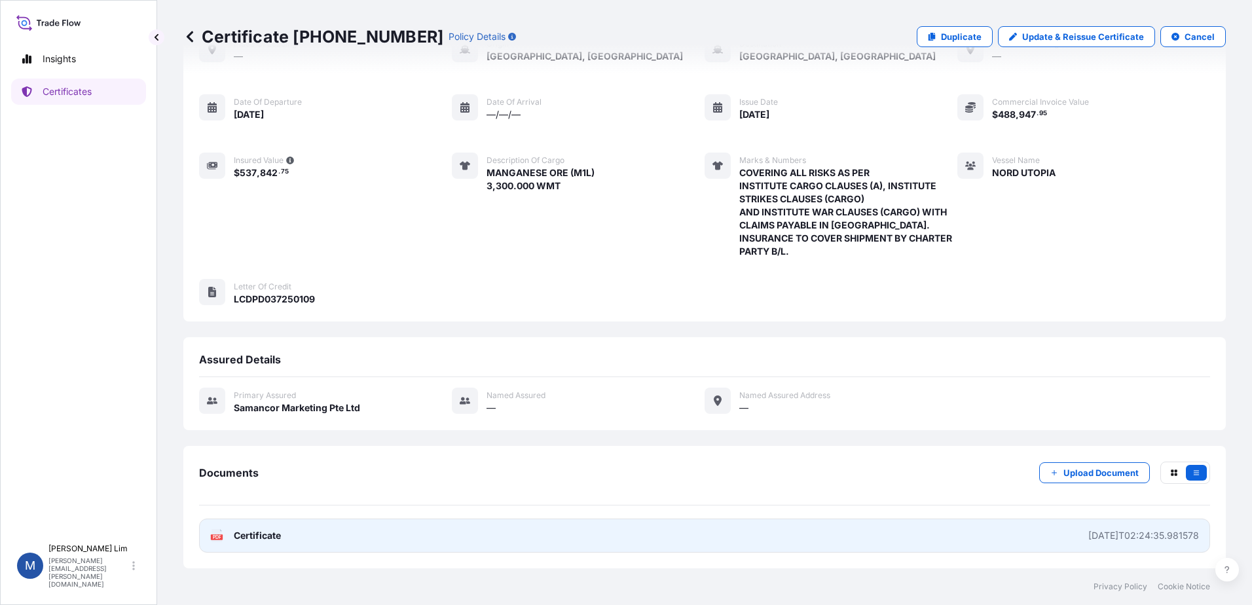
click at [427, 538] on link "PDF Certificate 2025-09-09T02:24:35.981578" at bounding box center [704, 535] width 1011 height 34
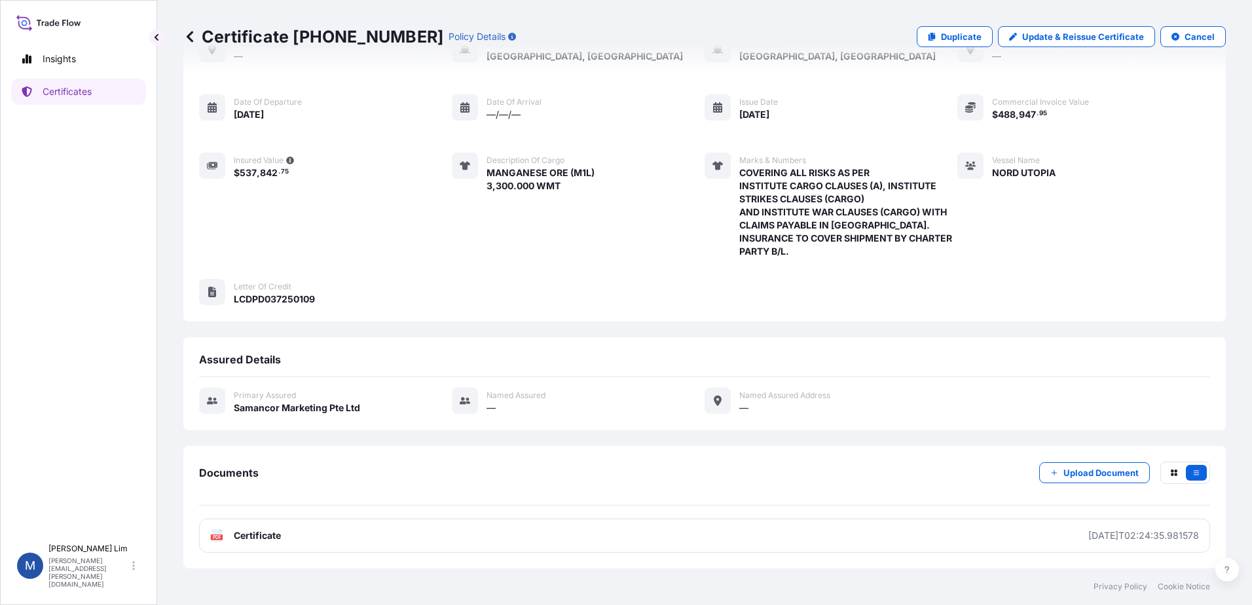
click at [348, 218] on div "Place of Loading — Origin Port of Ngqura, South Africa Destination Visakhapatna…" at bounding box center [704, 147] width 1011 height 222
click at [75, 99] on link "Certificates" at bounding box center [78, 92] width 135 height 26
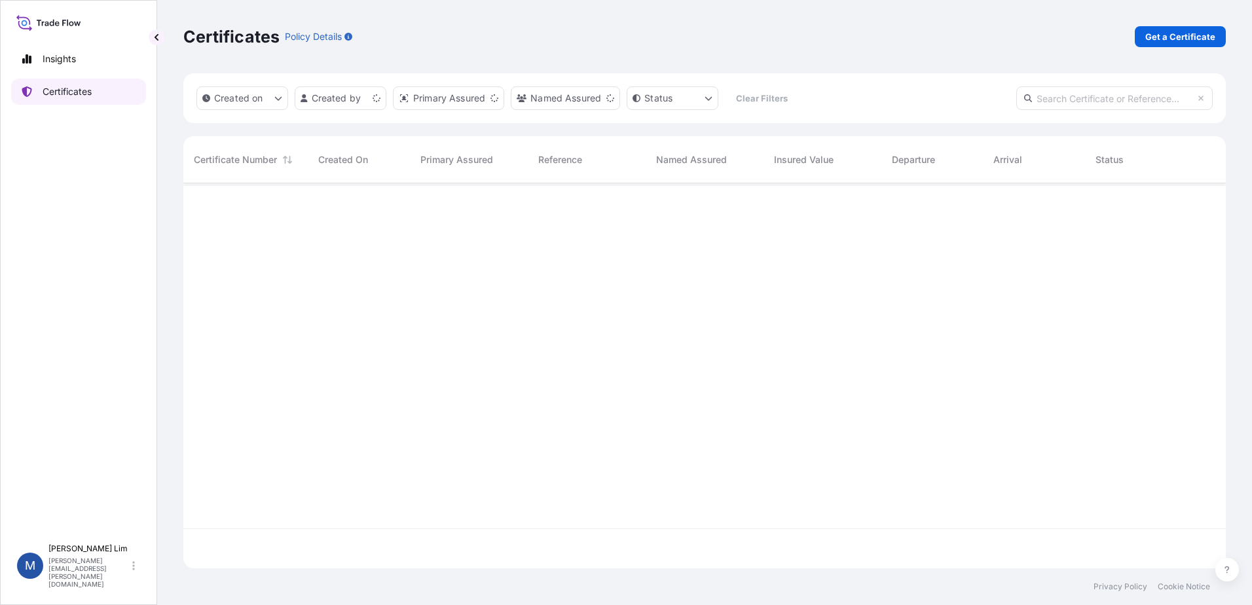
scroll to position [382, 1032]
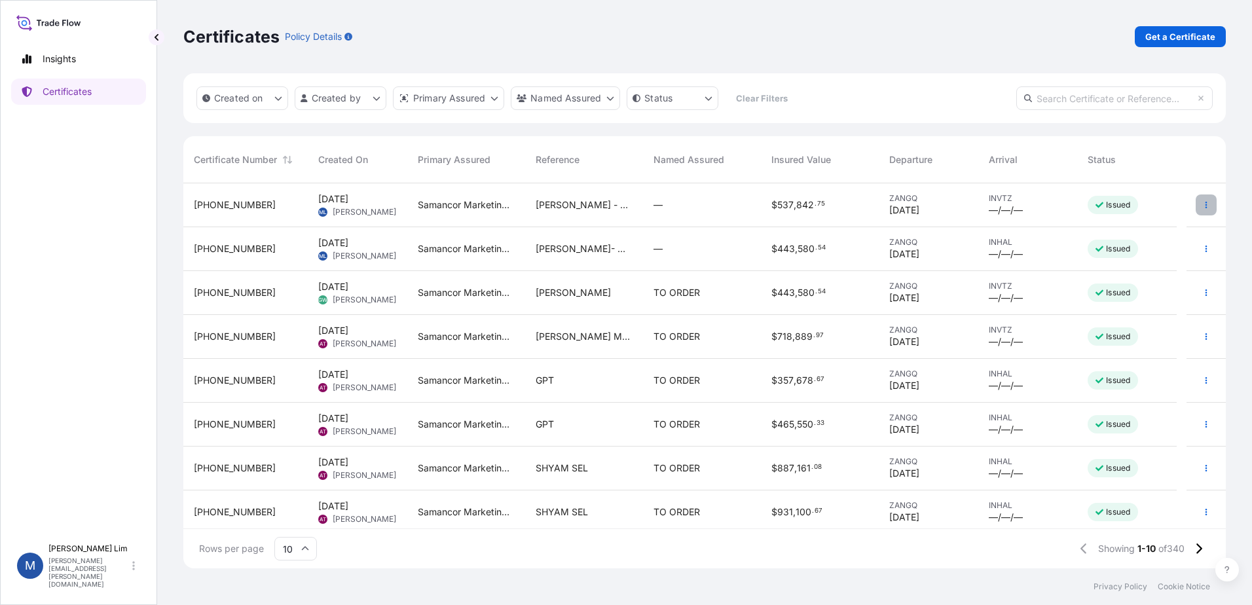
click at [1199, 210] on button "button" at bounding box center [1205, 204] width 21 height 21
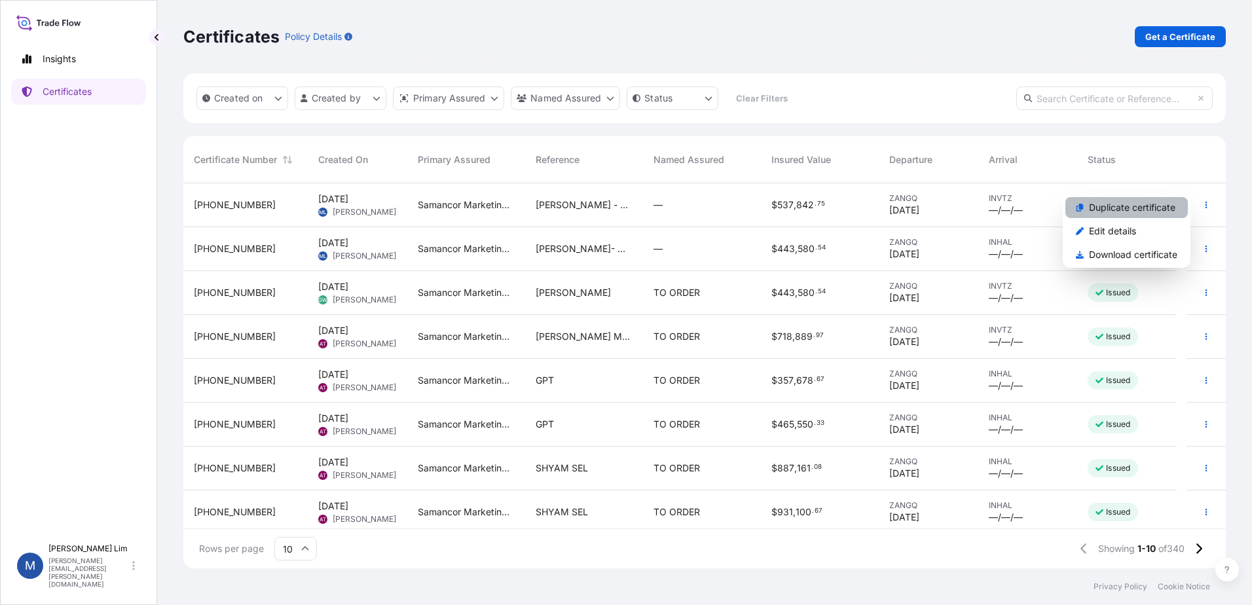
click at [1102, 204] on p "Duplicate certificate" at bounding box center [1132, 207] width 86 height 13
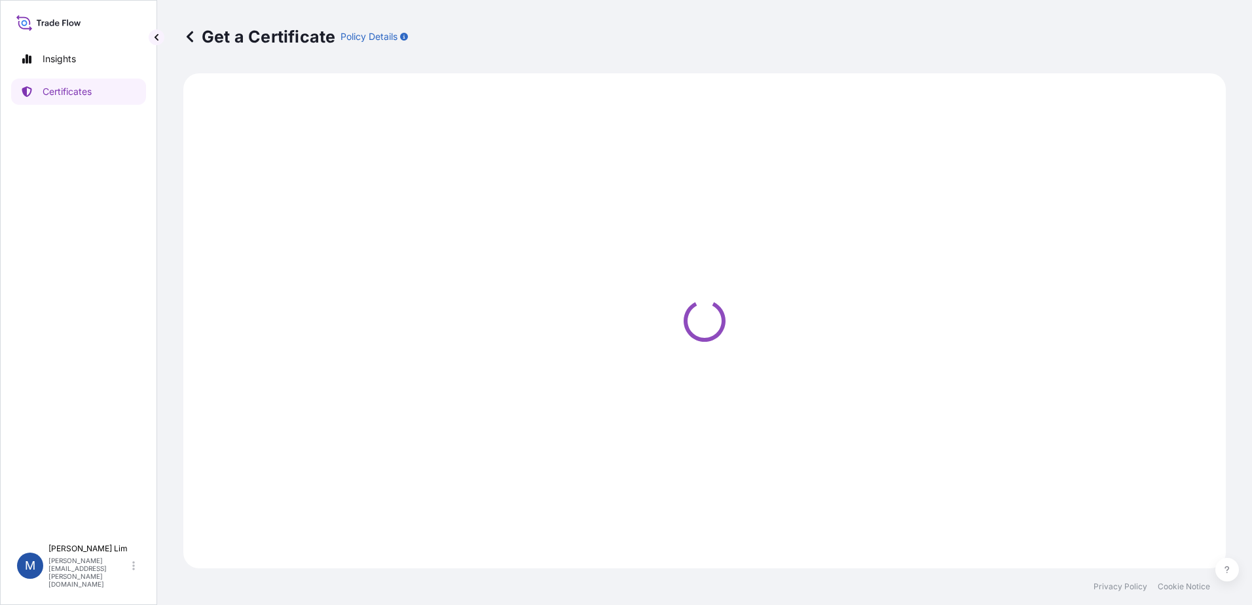
select select "Sea"
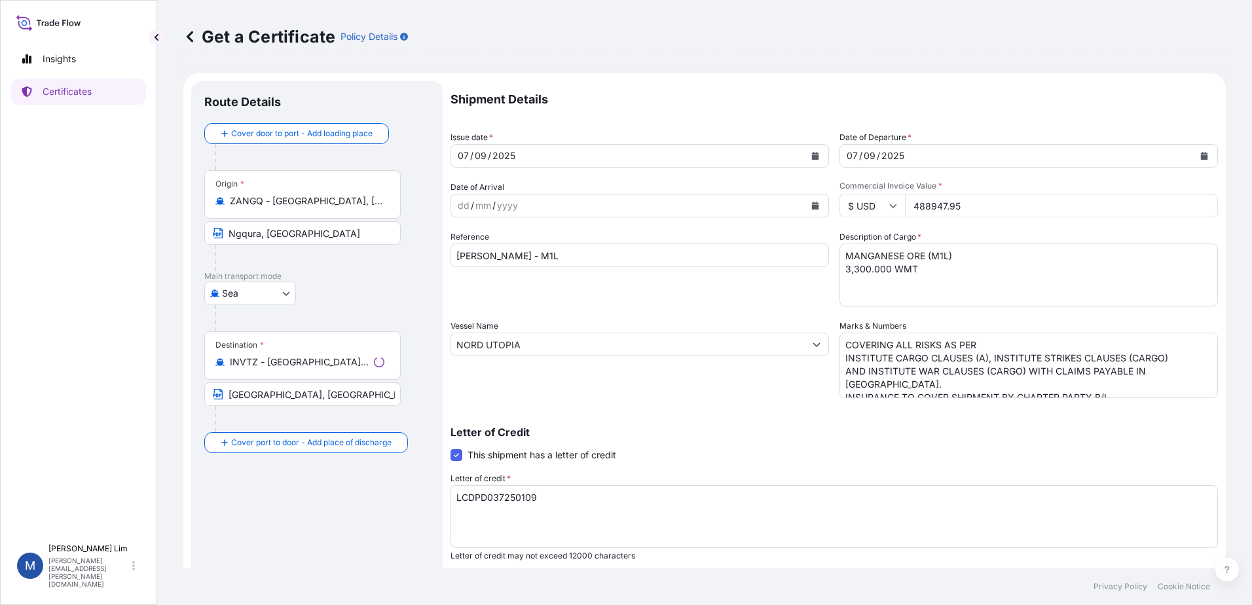
select select "31710"
click at [986, 204] on input "488947.95" at bounding box center [1061, 206] width 313 height 24
drag, startPoint x: 963, startPoint y: 213, endPoint x: 872, endPoint y: 202, distance: 91.7
click at [872, 202] on div "$ USD 488947.95" at bounding box center [1028, 206] width 378 height 24
paste input "7743.6"
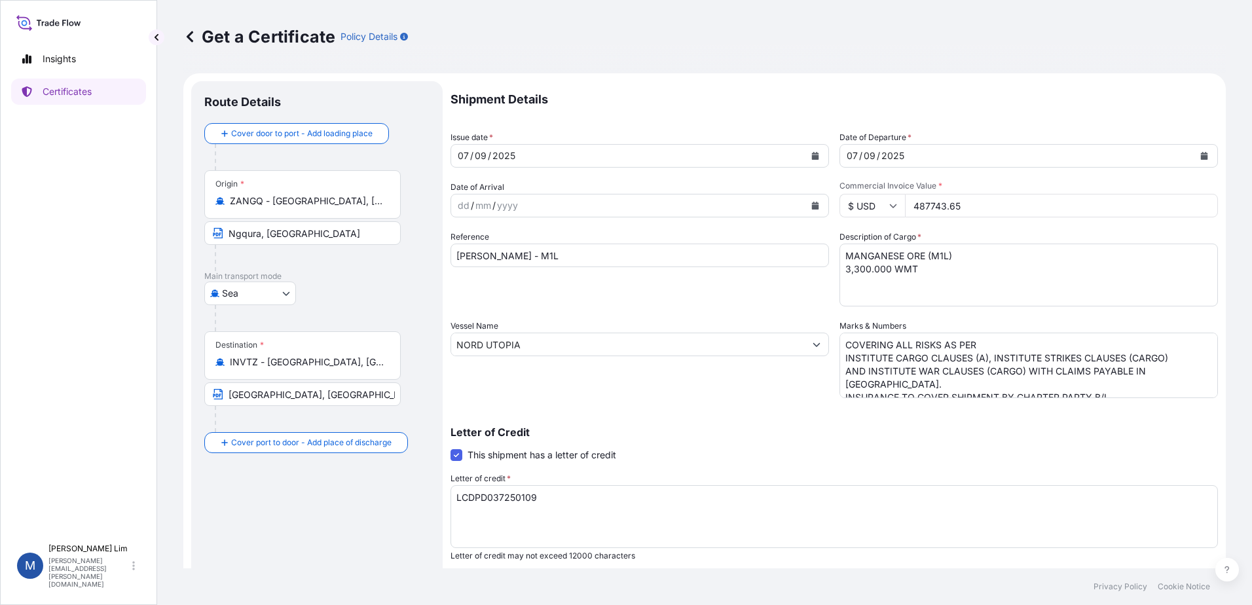
type input "487743.65"
click at [916, 280] on textarea "MANGANESE ORE (M1L) 3,300.000 WMT" at bounding box center [1028, 275] width 378 height 63
click at [562, 511] on textarea "LCDPD037250109" at bounding box center [833, 516] width 767 height 63
drag, startPoint x: 558, startPoint y: 501, endPoint x: 425, endPoint y: 493, distance: 133.8
click at [425, 493] on form "Route Details Cover door to port - Add loading place Place of loading Road / In…" at bounding box center [704, 411] width 1042 height 676
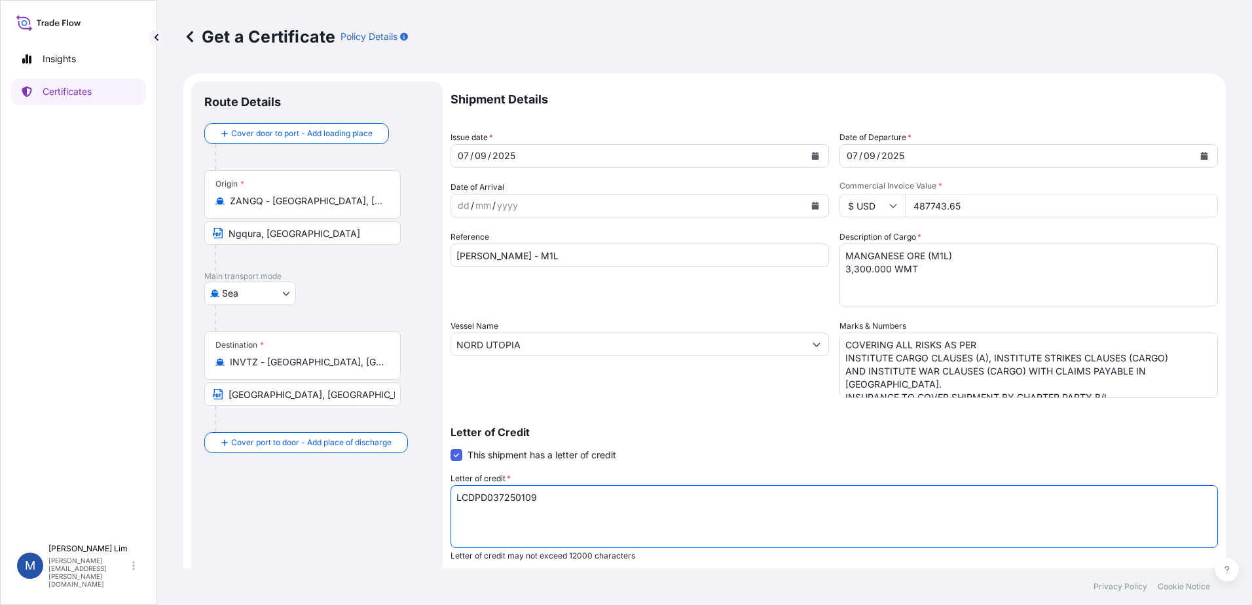
paste textarea "10"
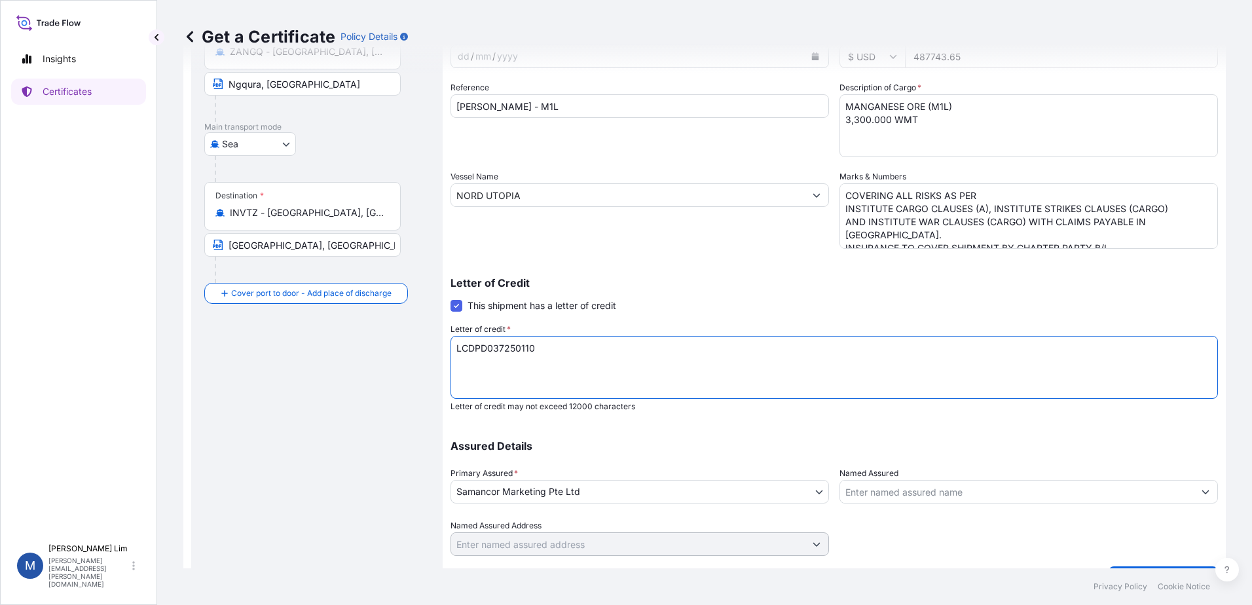
scroll to position [181, 0]
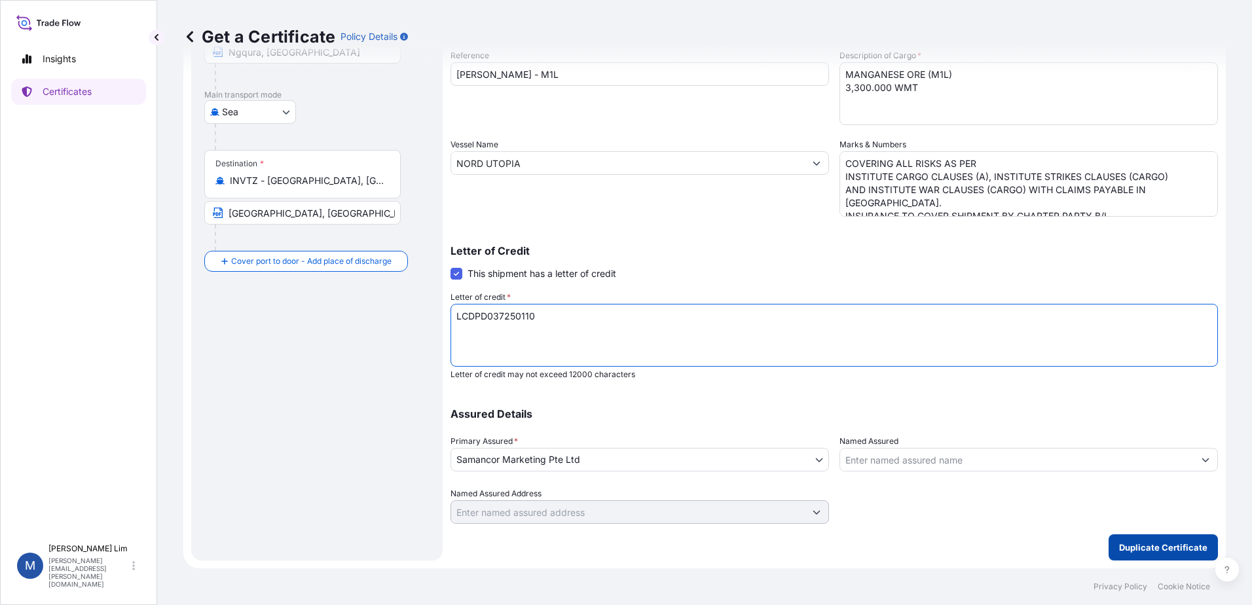
type textarea "LCDPD037250110"
click at [1129, 549] on p "Duplicate Certificate" at bounding box center [1163, 547] width 88 height 13
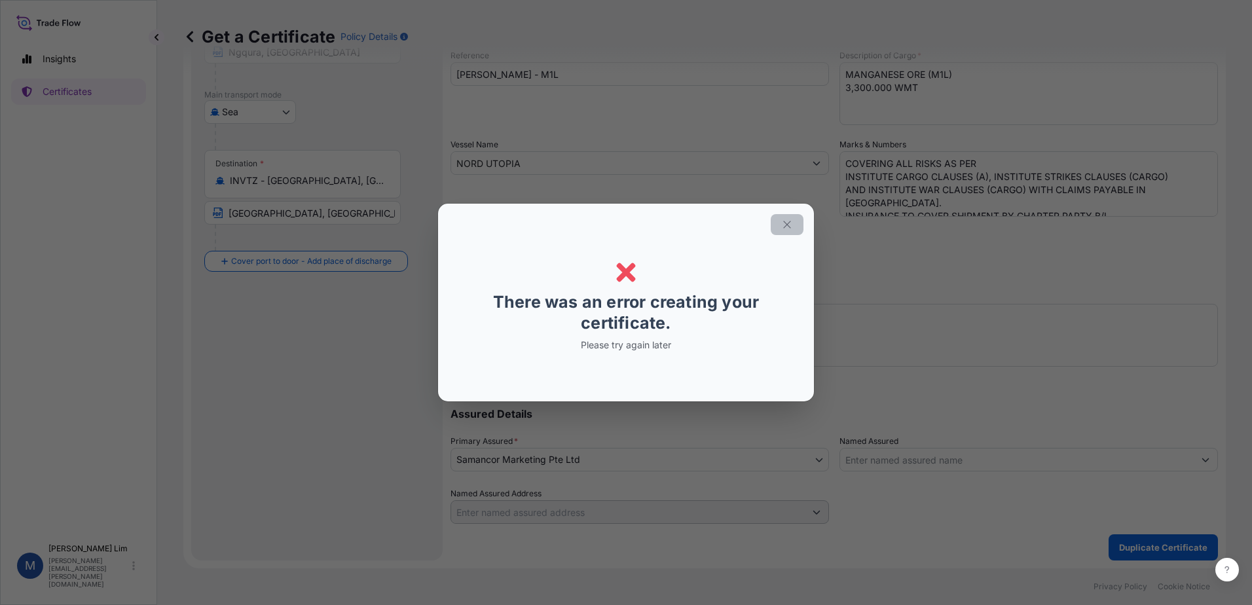
click at [790, 230] on icon "button" at bounding box center [787, 225] width 12 height 12
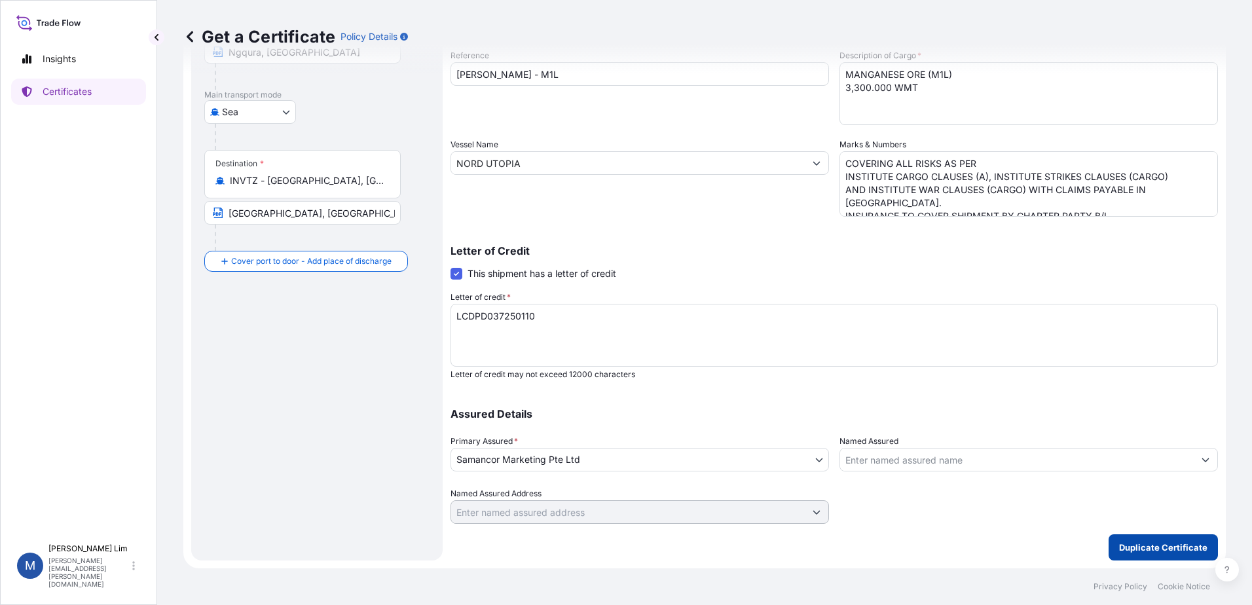
click at [1145, 550] on p "Duplicate Certificate" at bounding box center [1163, 547] width 88 height 13
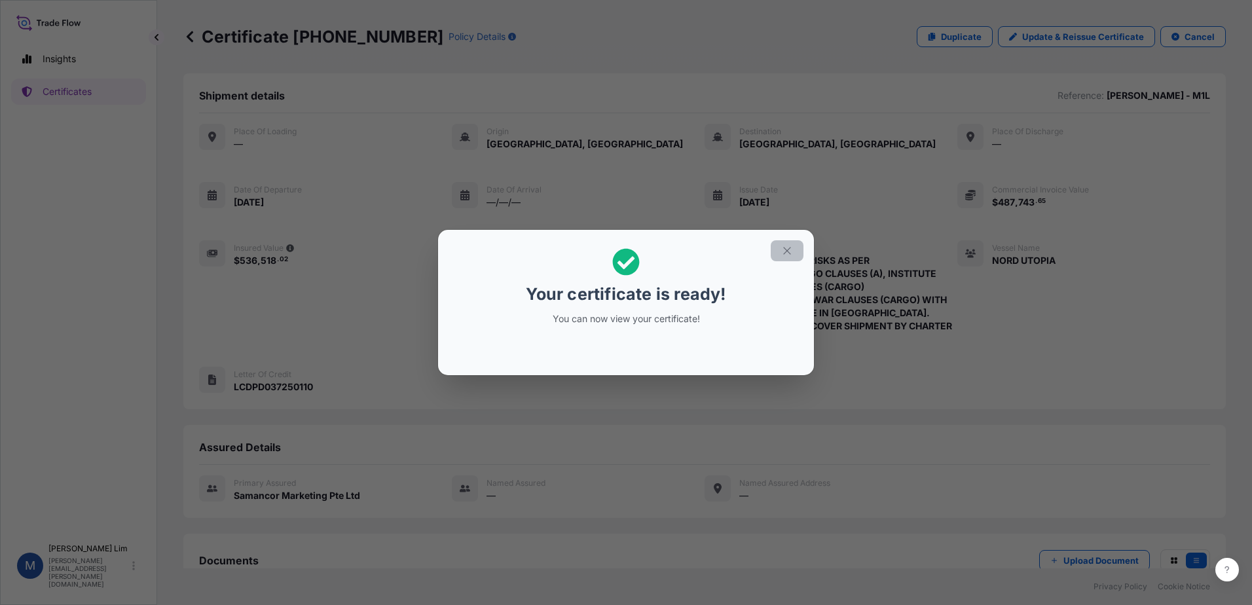
click at [782, 251] on icon "button" at bounding box center [787, 251] width 12 height 12
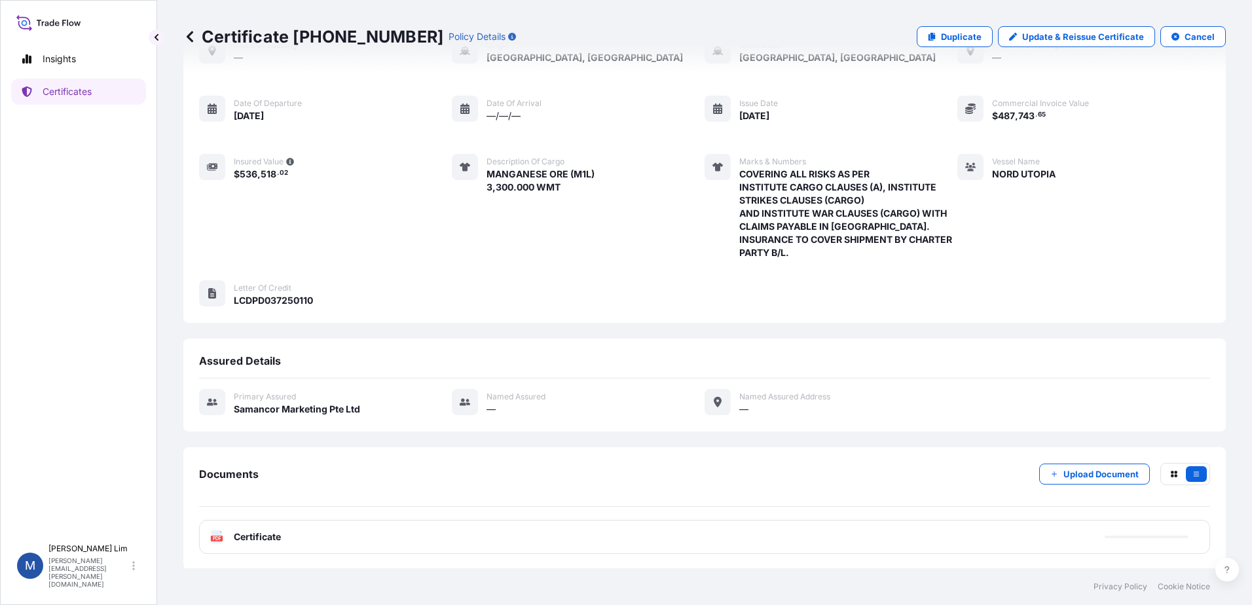
scroll to position [88, 0]
click at [384, 529] on div "PDF Certificate" at bounding box center [704, 535] width 1011 height 34
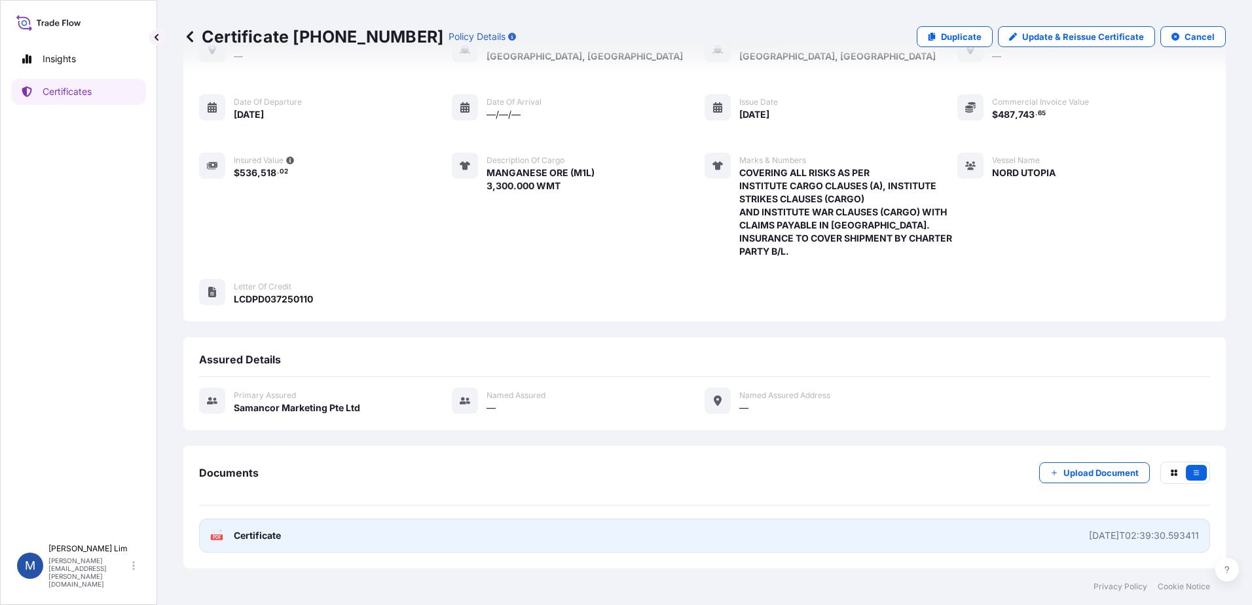
click at [996, 528] on link "PDF Certificate 2025-09-09T02:39:30.593411" at bounding box center [704, 535] width 1011 height 34
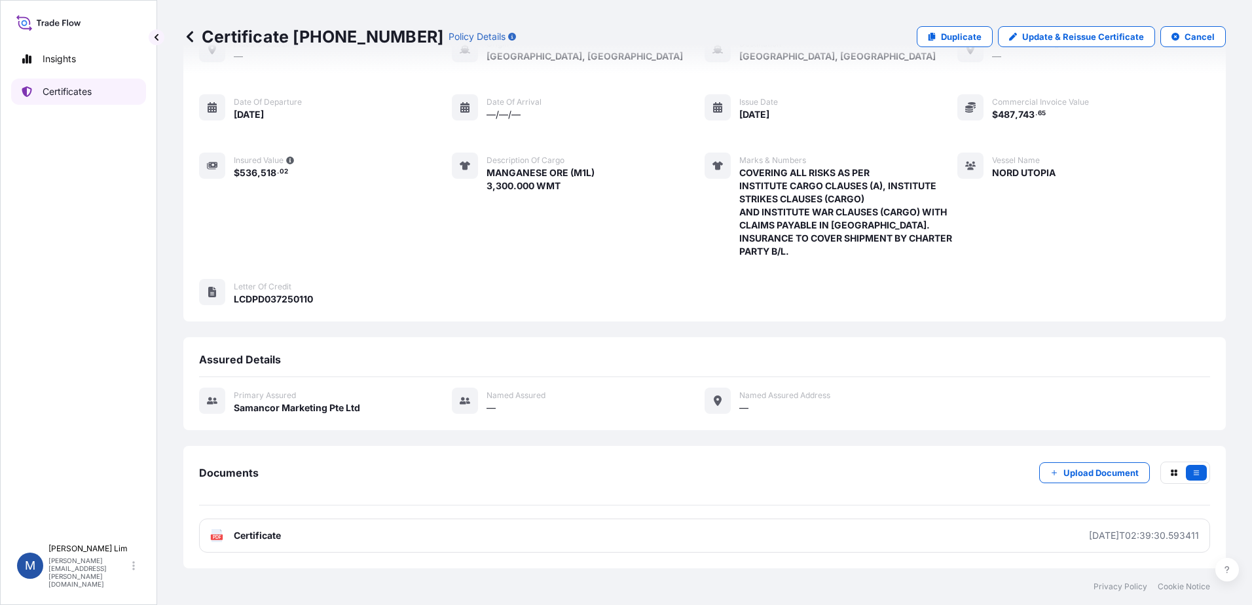
click at [56, 88] on p "Certificates" at bounding box center [67, 91] width 49 height 13
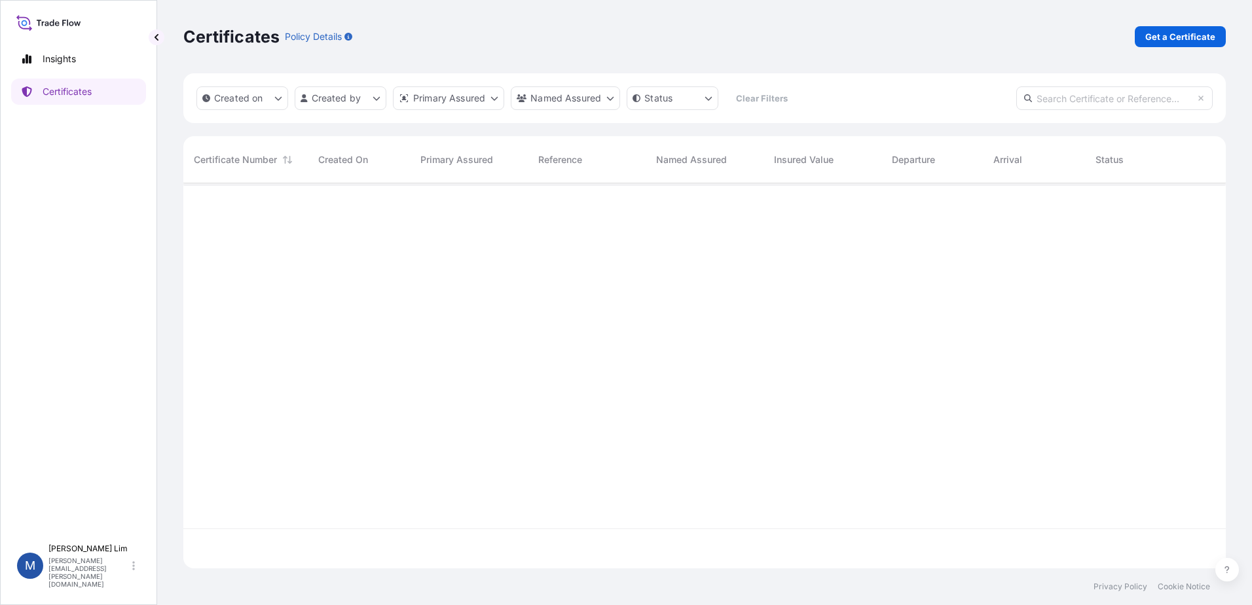
scroll to position [382, 1032]
